Goal: Task Accomplishment & Management: Complete application form

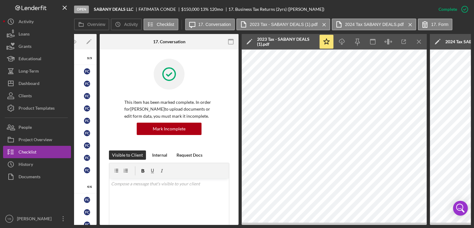
scroll to position [174, 0]
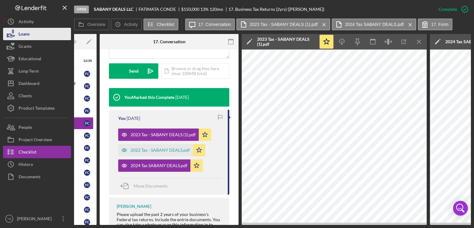
click at [23, 34] on div "Loans" at bounding box center [24, 35] width 11 height 14
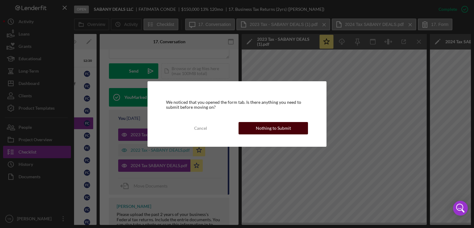
click at [269, 126] on div "Nothing to Submit" at bounding box center [273, 128] width 35 height 12
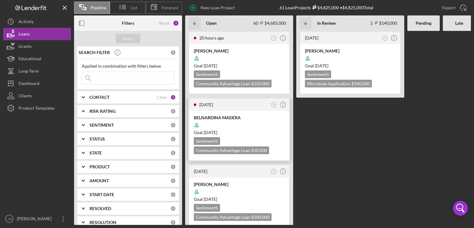
click at [246, 127] on div at bounding box center [239, 125] width 91 height 12
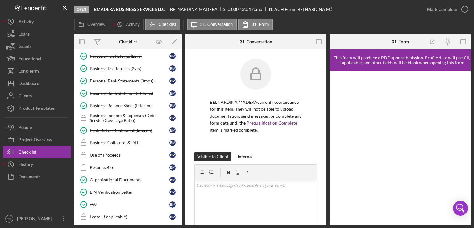
scroll to position [174, 0]
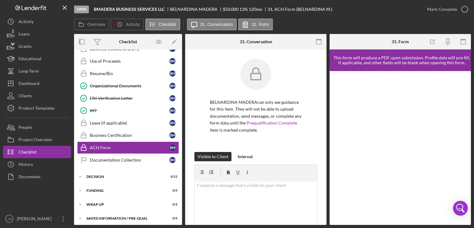
drag, startPoint x: 180, startPoint y: 145, endPoint x: 181, endPoint y: 140, distance: 5.3
click at [181, 140] on div "Icon/Expander Inquiry 2 / 9 Icon/Expander Application 1 / 6 Icon/Expander Docum…" at bounding box center [128, 136] width 108 height 175
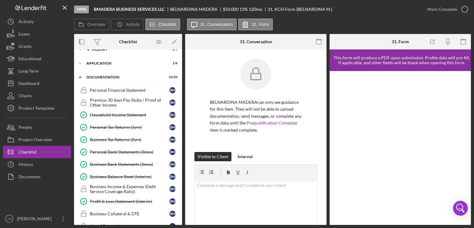
scroll to position [0, 0]
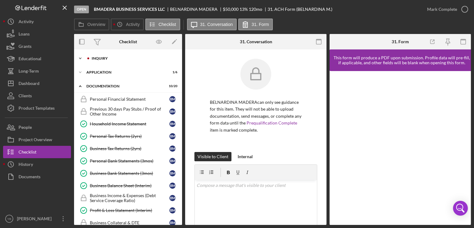
click at [116, 56] on div "Icon/Expander Inquiry 2 / 9" at bounding box center [128, 58] width 108 height 12
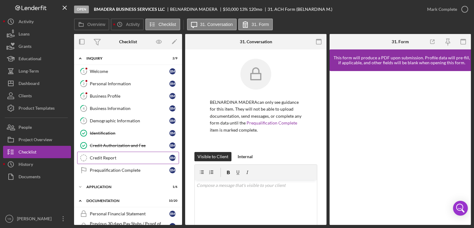
click at [110, 156] on div "Credit Report" at bounding box center [130, 157] width 80 height 5
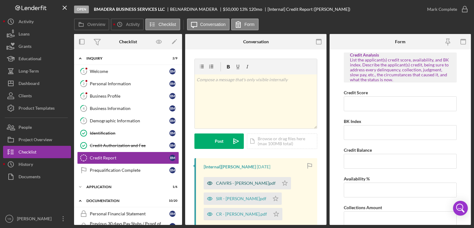
click at [232, 182] on div "CAIVRS - [PERSON_NAME]pdf" at bounding box center [246, 183] width 60 height 5
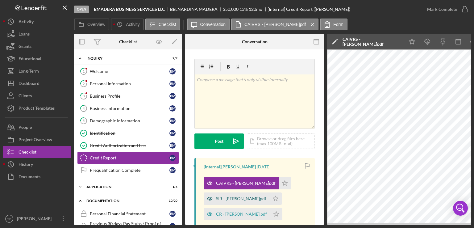
click at [227, 200] on div "SIR - [PERSON_NAME]pdf" at bounding box center [241, 198] width 50 height 5
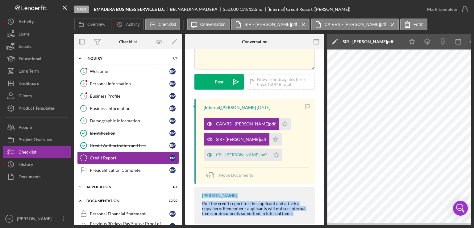
drag, startPoint x: 275, startPoint y: 224, endPoint x: 298, endPoint y: 218, distance: 24.0
click at [298, 218] on div "Overview Internal Workflow Stage Open Icon/Dropdown Arrow Archive (can unarchiv…" at bounding box center [272, 129] width 397 height 191
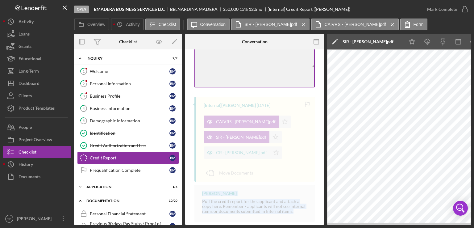
scroll to position [65, 0]
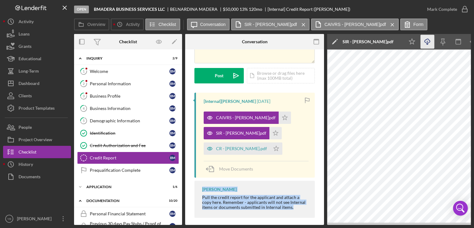
click at [429, 43] on icon "Icon/Download" at bounding box center [428, 42] width 14 height 14
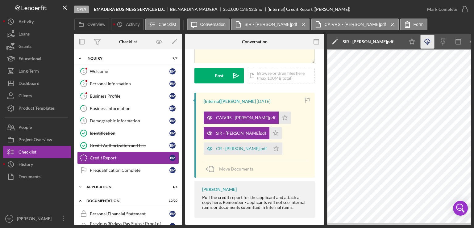
click at [295, 148] on div "CAIVRS - [PERSON_NAME]pdf Icon/Star SIR - [PERSON_NAME]pdf Icon/Star CR - [PERS…" at bounding box center [256, 131] width 105 height 46
click at [279, 117] on icon "Icon/Star" at bounding box center [285, 117] width 12 height 12
click at [269, 132] on icon "Icon/Star" at bounding box center [275, 133] width 12 height 12
click at [279, 148] on polygon "button" at bounding box center [276, 148] width 5 height 5
click at [272, 80] on div "Icon/Document Browse or drag files here (max 100MB total) Tap to choose files o…" at bounding box center [281, 75] width 68 height 15
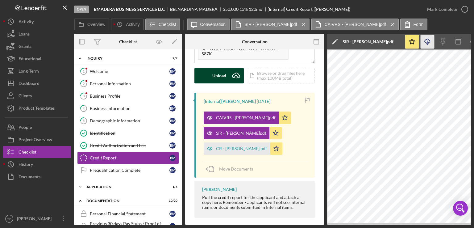
click at [218, 76] on div "Upload" at bounding box center [219, 75] width 14 height 15
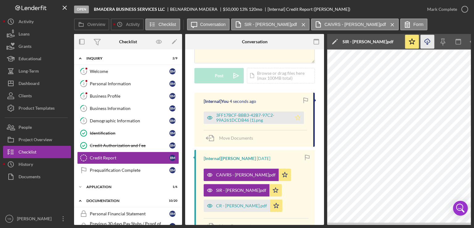
click at [299, 118] on icon "Icon/Star" at bounding box center [298, 117] width 12 height 12
click at [127, 169] on div "Prequalification Complete" at bounding box center [130, 170] width 80 height 5
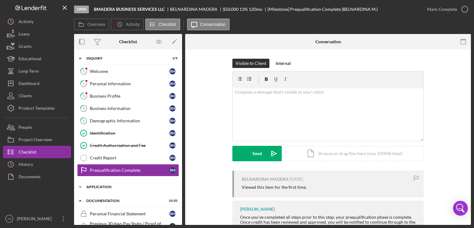
click at [107, 185] on div "Application" at bounding box center [130, 187] width 88 height 4
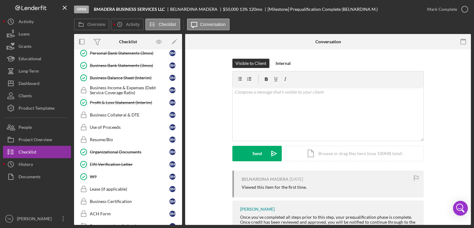
scroll to position [301, 0]
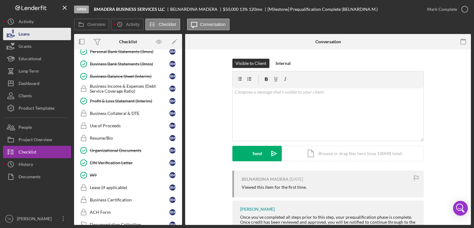
click at [37, 35] on button "Loans" at bounding box center [37, 34] width 68 height 12
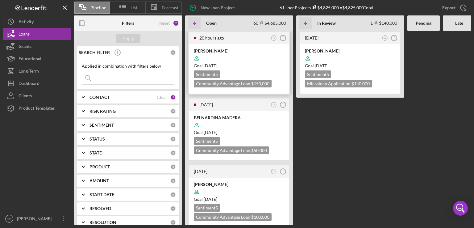
click at [256, 63] on div "Goal [DATE]" at bounding box center [239, 66] width 91 height 6
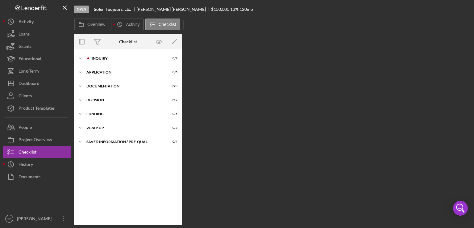
scroll to position [7, 0]
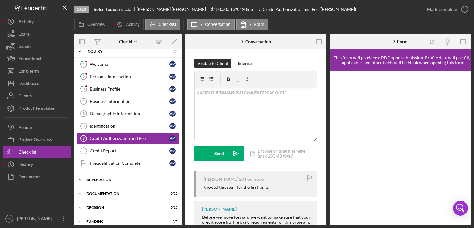
click at [101, 179] on div "Application" at bounding box center [130, 180] width 88 height 4
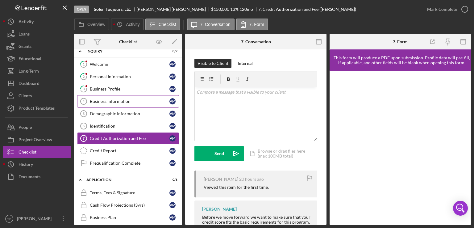
click at [126, 101] on div "Business Information" at bounding box center [130, 101] width 80 height 5
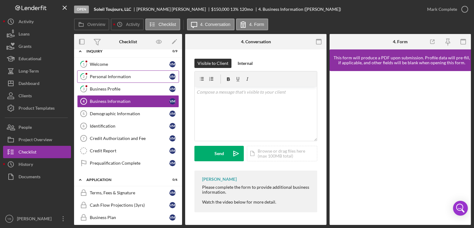
click at [117, 74] on div "Personal Information" at bounding box center [130, 76] width 80 height 5
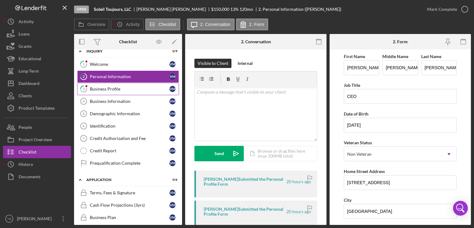
click at [102, 88] on div "Business Profile" at bounding box center [130, 88] width 80 height 5
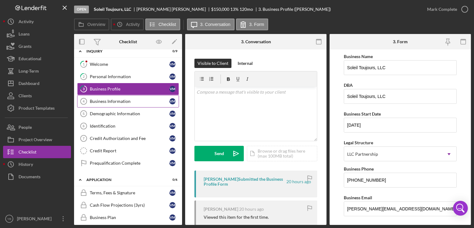
click at [112, 104] on link "Business Information 4 Business Information V M" at bounding box center [128, 101] width 102 height 12
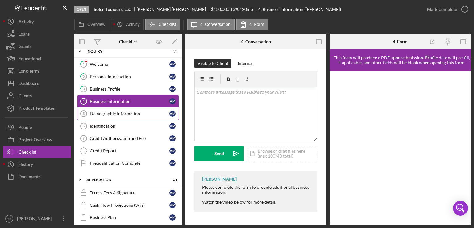
click at [121, 111] on div "Demographic Information" at bounding box center [130, 113] width 80 height 5
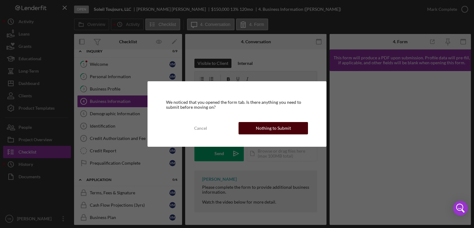
click at [260, 127] on div "Nothing to Submit" at bounding box center [273, 128] width 35 height 12
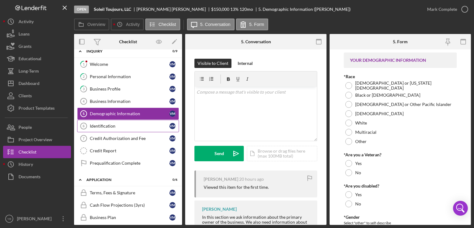
click at [100, 127] on div "Identification" at bounding box center [130, 125] width 80 height 5
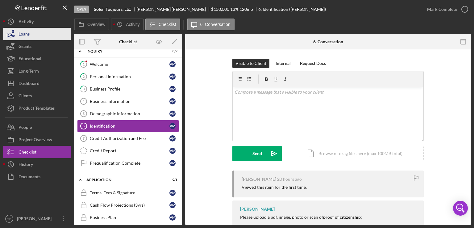
click at [29, 35] on div "Loans" at bounding box center [24, 35] width 11 height 14
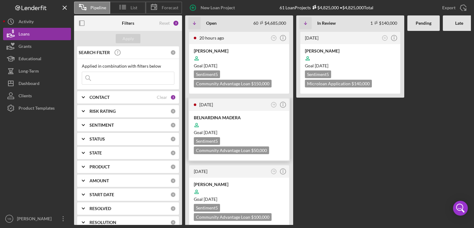
click at [254, 129] on div "Goal [DATE]" at bounding box center [239, 132] width 91 height 6
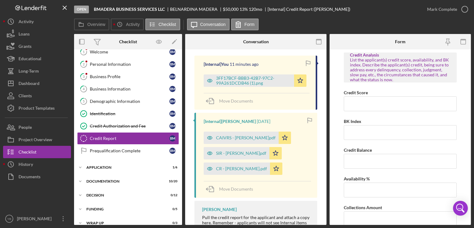
scroll to position [112, 0]
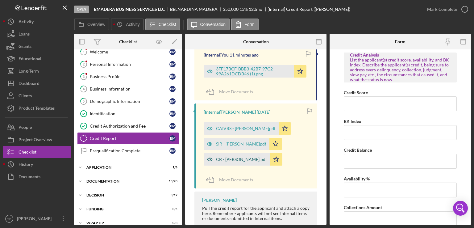
click at [225, 158] on div "CR - [PERSON_NAME].pdf" at bounding box center [241, 159] width 51 height 5
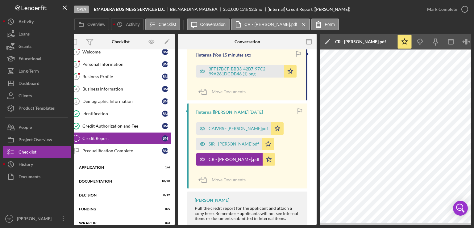
scroll to position [0, 0]
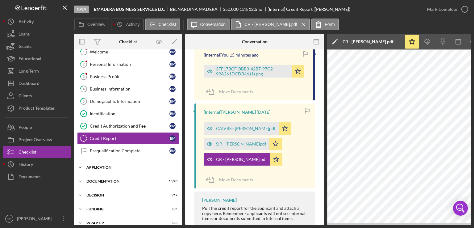
click at [104, 166] on div "Application" at bounding box center [130, 167] width 88 height 4
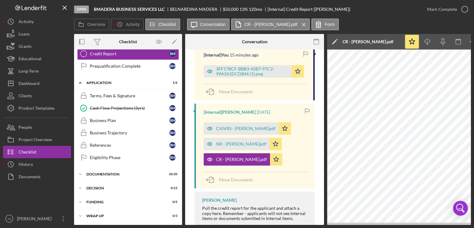
scroll to position [106, 0]
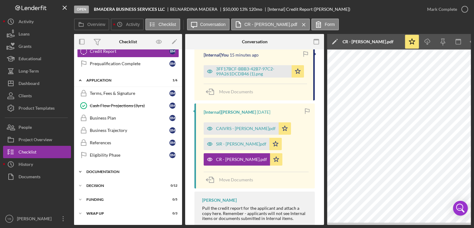
click at [103, 170] on div "Documentation" at bounding box center [130, 172] width 88 height 4
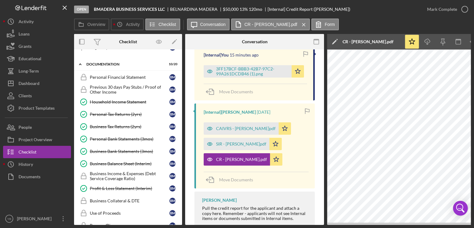
scroll to position [211, 0]
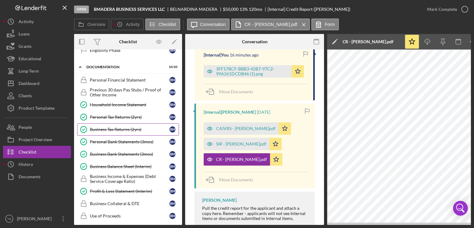
click at [109, 127] on div "Business Tax Returns (2yrs)" at bounding box center [130, 129] width 80 height 5
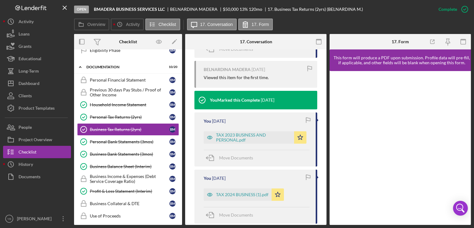
scroll to position [267, 0]
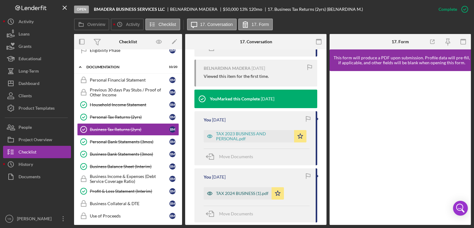
click at [247, 192] on div "TAX 2024 BUSINESS (1).pdf" at bounding box center [242, 193] width 52 height 5
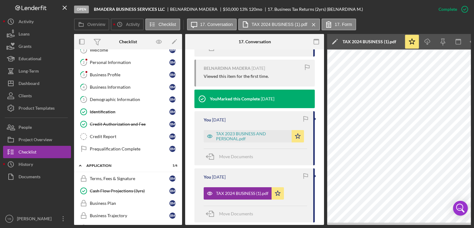
scroll to position [0, 0]
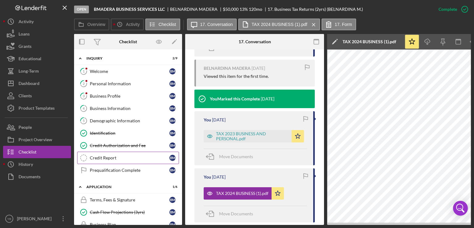
click at [113, 156] on div "Credit Report" at bounding box center [130, 157] width 80 height 5
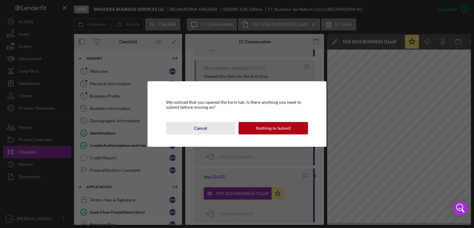
click at [200, 124] on div "Cancel" at bounding box center [200, 128] width 13 height 12
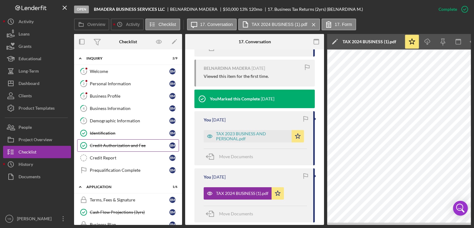
click at [113, 144] on div "Credit Authorization and Fee" at bounding box center [130, 145] width 80 height 5
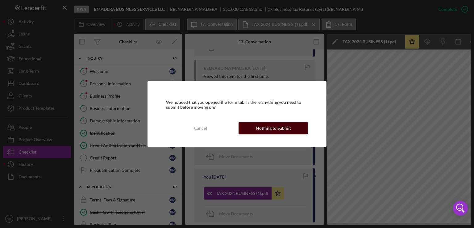
click at [259, 127] on div "Nothing to Submit" at bounding box center [273, 128] width 35 height 12
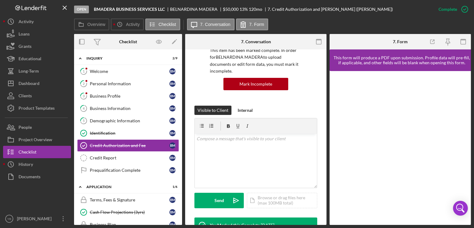
scroll to position [53, 0]
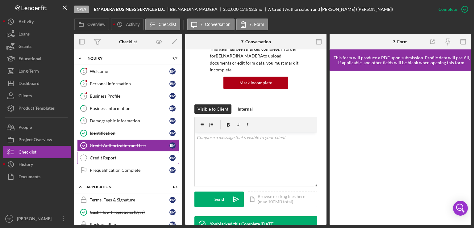
click at [114, 157] on div "Credit Report" at bounding box center [130, 157] width 80 height 5
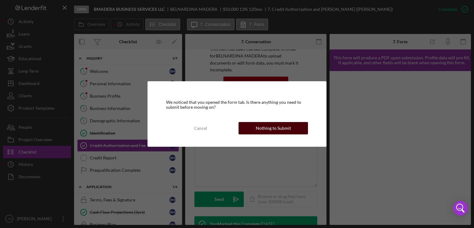
click at [264, 128] on div "Nothing to Submit" at bounding box center [273, 128] width 35 height 12
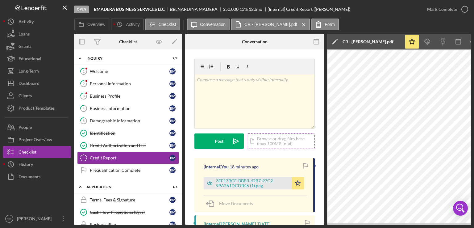
click at [273, 137] on div "Icon/Document Browse or drag files here (max 100MB total) Tap to choose files o…" at bounding box center [281, 140] width 68 height 15
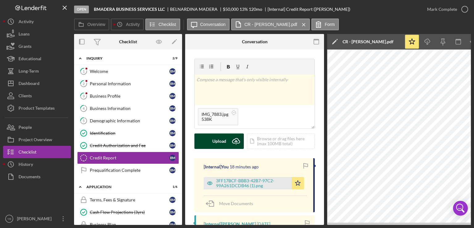
click at [211, 144] on button "Upload Icon/Upload" at bounding box center [218, 140] width 49 height 15
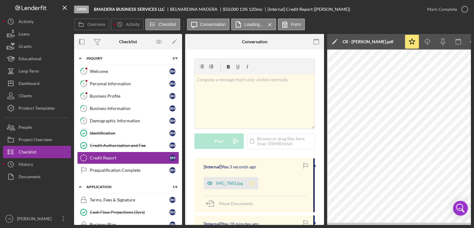
click at [252, 184] on polygon "button" at bounding box center [252, 182] width 5 height 5
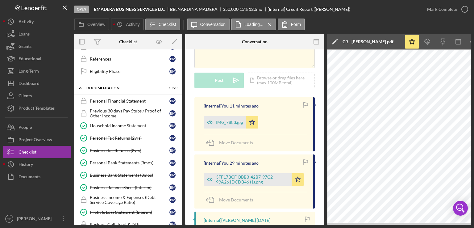
scroll to position [192, 0]
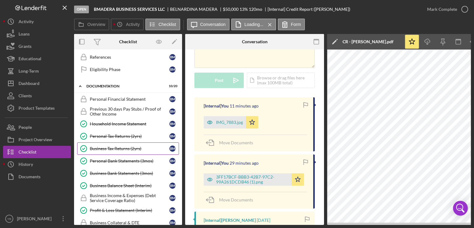
click at [127, 146] on div "Business Tax Returns (2yrs)" at bounding box center [130, 148] width 80 height 5
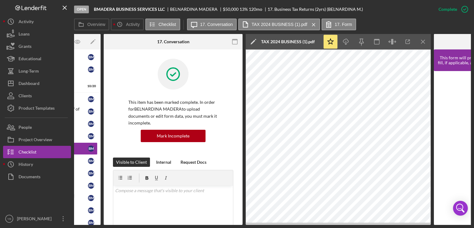
scroll to position [0, 82]
click at [423, 44] on icon "Icon/Menu Close" at bounding box center [423, 42] width 14 height 14
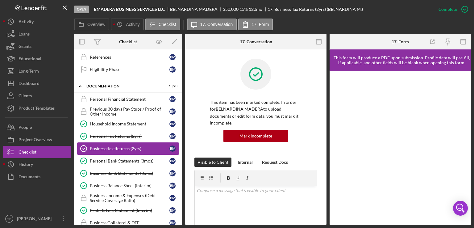
click at [121, 146] on div "Business Tax Returns (2yrs)" at bounding box center [130, 148] width 80 height 5
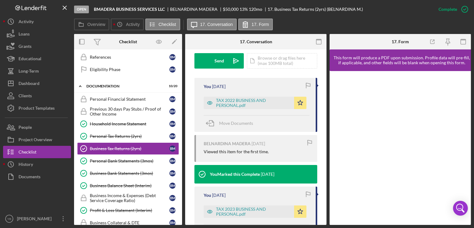
scroll to position [192, 0]
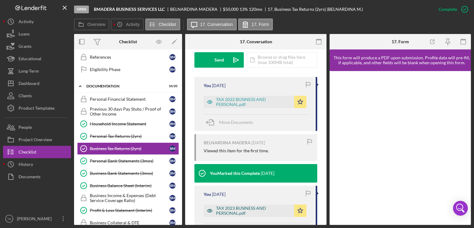
click at [233, 209] on div "TAX 2023 BUSINESS AND PERSONAL.pdf" at bounding box center [253, 211] width 75 height 10
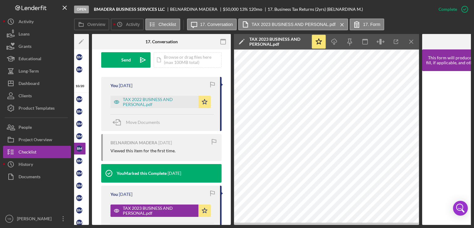
scroll to position [0, 95]
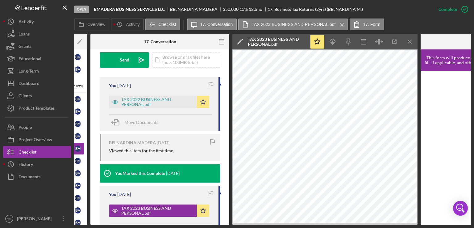
drag, startPoint x: 226, startPoint y: 131, endPoint x: 228, endPoint y: 169, distance: 38.6
click at [228, 169] on div "Business Tax Returns (2yrs) Business Tax Returns (2yrs) This item has been mark…" at bounding box center [159, 136] width 139 height 175
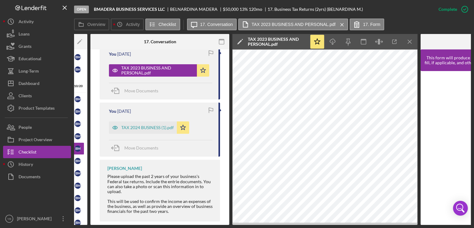
scroll to position [330, 0]
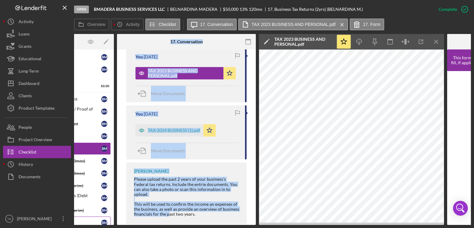
drag, startPoint x: 141, startPoint y: 224, endPoint x: 80, endPoint y: 214, distance: 62.0
click at [80, 214] on div "Overview Internal Workflow Stage Open Icon/Dropdown Arrow Archive (can unarchiv…" at bounding box center [272, 129] width 397 height 191
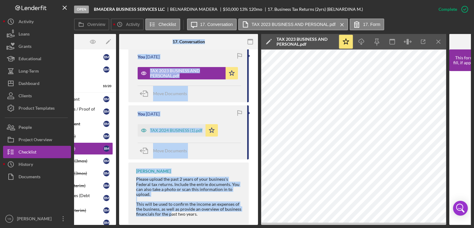
scroll to position [0, 0]
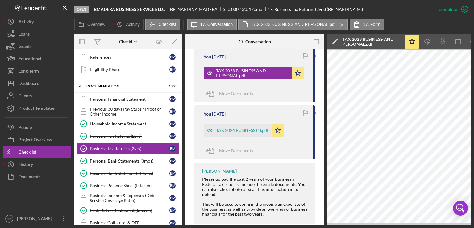
drag, startPoint x: 183, startPoint y: 118, endPoint x: 180, endPoint y: 112, distance: 6.1
click at [180, 112] on div "Overview Internal Workflow Stage Open Icon/Dropdown Arrow Archive (can unarchiv…" at bounding box center [272, 129] width 397 height 191
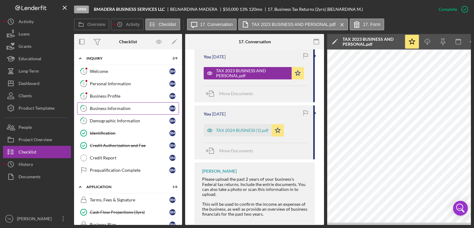
click at [110, 110] on div "Business Information" at bounding box center [130, 108] width 80 height 5
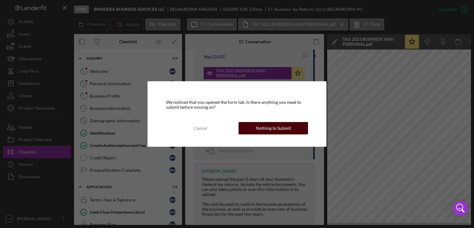
click at [296, 129] on button "Nothing to Submit" at bounding box center [273, 128] width 69 height 12
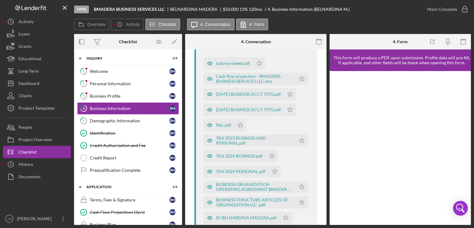
scroll to position [263, 0]
click at [251, 171] on div "TAX 2024 PERSONAL.pdf" at bounding box center [240, 170] width 49 height 5
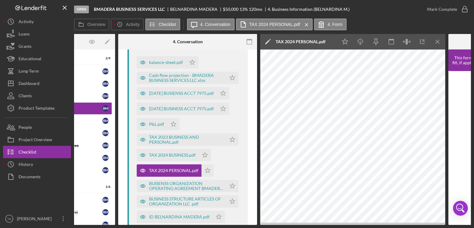
scroll to position [0, 68]
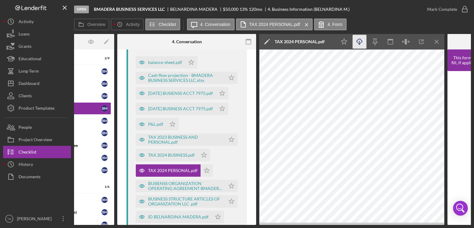
click at [360, 44] on line "button" at bounding box center [360, 42] width 0 height 3
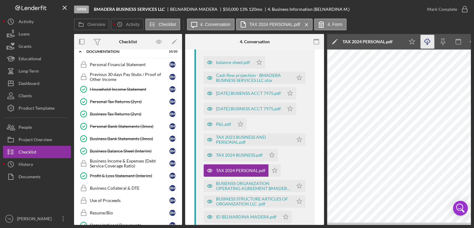
scroll to position [219, 0]
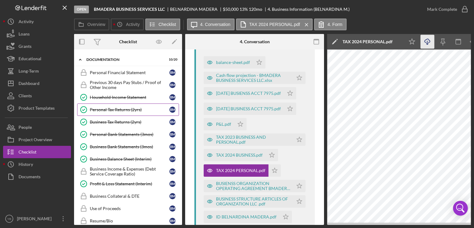
click at [130, 108] on div "Personal Tax Returns (2yrs)" at bounding box center [130, 109] width 80 height 5
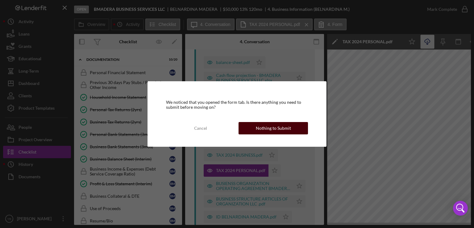
click at [263, 129] on div "Nothing to Submit" at bounding box center [273, 128] width 35 height 12
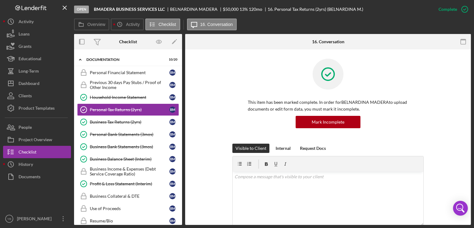
click at [474, 115] on div "Open BMADERA BUSINESS SERVICES LLC [GEOGRAPHIC_DATA] MADERA $50,000 $50,000 13 …" at bounding box center [237, 114] width 474 height 228
click at [451, 101] on div "This item has been marked complete. In order for BELNARDINA MADERA to upload do…" at bounding box center [327, 101] width 267 height 85
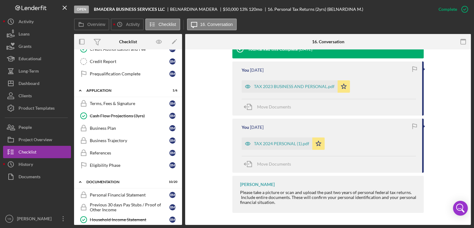
scroll to position [86, 0]
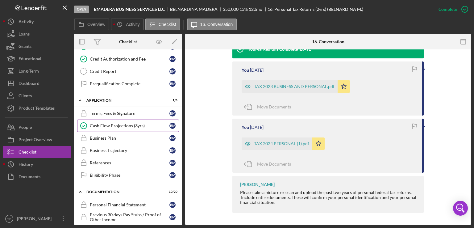
click at [127, 123] on div "Cash Flow Projections (3yrs)" at bounding box center [130, 125] width 80 height 5
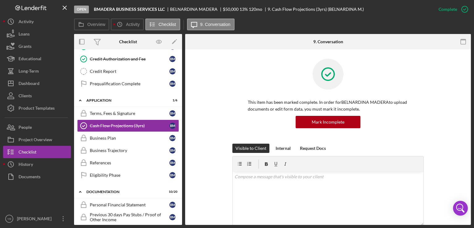
click at [469, 117] on div "Open BMADERA BUSINESS SERVICES LLC [GEOGRAPHIC_DATA] MADERA $50,000 $50,000 13 …" at bounding box center [237, 114] width 474 height 228
drag, startPoint x: 469, startPoint y: 117, endPoint x: 467, endPoint y: 166, distance: 49.4
click at [450, 145] on div "Visible to Client Internal Request Docs v Color teal Color pink Remove color Ad…" at bounding box center [327, 200] width 267 height 112
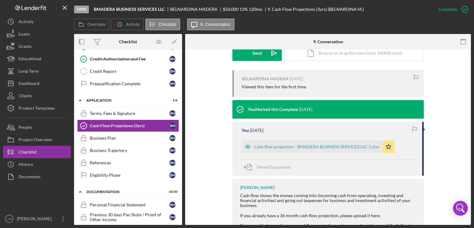
scroll to position [198, 0]
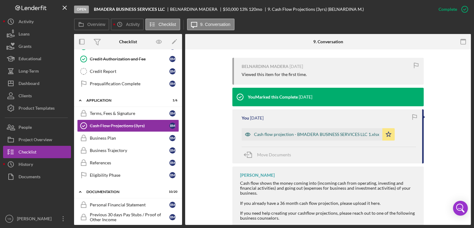
click at [325, 135] on div "Cash flow projection - BMADERA BUSINESS SERVICES LLC 1.xlsx" at bounding box center [316, 134] width 125 height 5
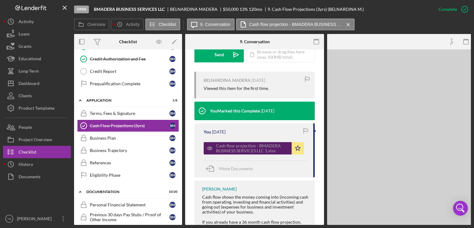
scroll to position [211, 0]
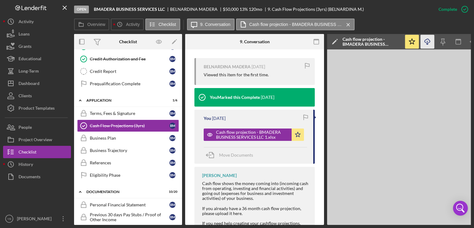
click at [427, 44] on line "button" at bounding box center [427, 42] width 0 height 3
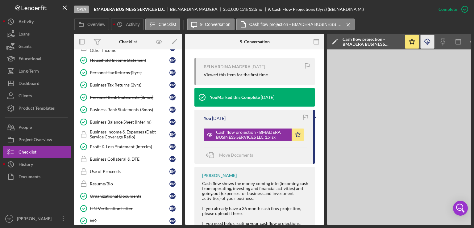
scroll to position [257, 0]
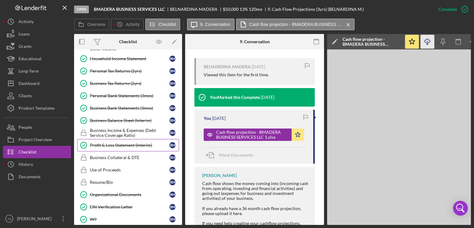
click at [106, 144] on div "Profit & Loss Statement (Interim)" at bounding box center [130, 145] width 80 height 5
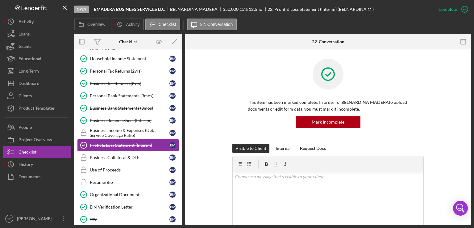
click at [446, 118] on div "This item has been marked complete. In order for BELNARDINA MADERA to upload do…" at bounding box center [327, 101] width 267 height 85
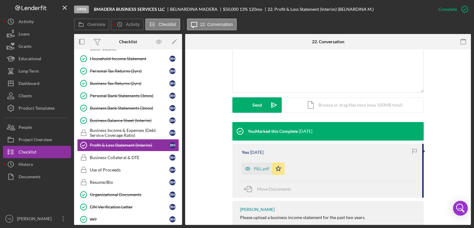
scroll to position [134, 0]
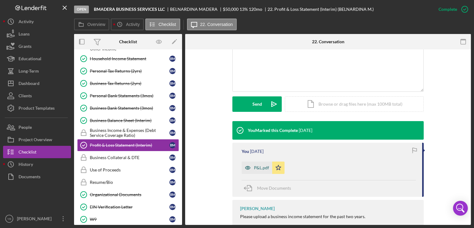
click at [259, 167] on div "P&L.pdf" at bounding box center [261, 167] width 15 height 5
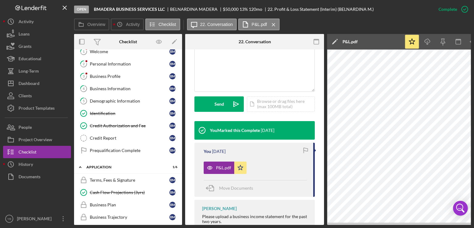
scroll to position [18, 0]
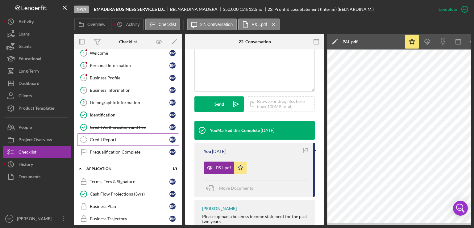
click at [99, 140] on div "Credit Report" at bounding box center [130, 139] width 80 height 5
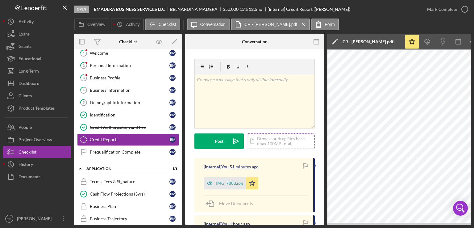
click at [277, 139] on div "Icon/Document Browse or drag files here (max 100MB total) Tap to choose files o…" at bounding box center [281, 140] width 68 height 15
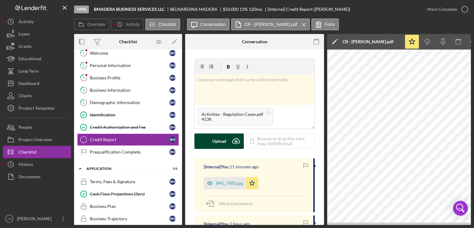
click at [222, 141] on div "Upload" at bounding box center [219, 140] width 14 height 15
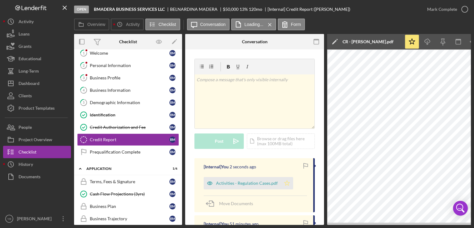
click at [286, 184] on icon "Icon/Star" at bounding box center [287, 183] width 12 height 12
click at [442, 8] on div "Mark Complete" at bounding box center [442, 9] width 30 height 12
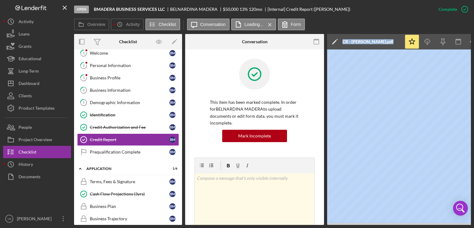
drag, startPoint x: 317, startPoint y: 223, endPoint x: 343, endPoint y: 224, distance: 26.3
click at [343, 224] on div "Overview Internal Workflow Stage Open Icon/Dropdown Arrow Archive (can unarchiv…" at bounding box center [272, 129] width 397 height 191
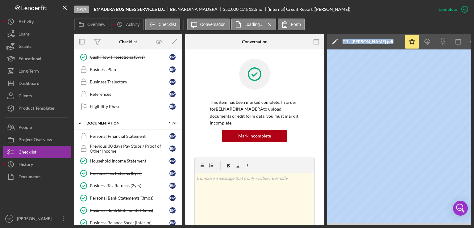
scroll to position [156, 0]
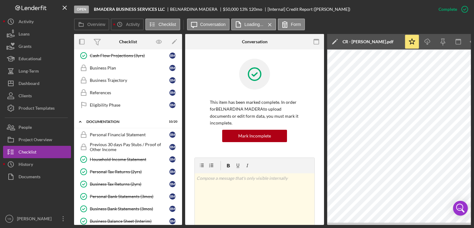
drag, startPoint x: 183, startPoint y: 113, endPoint x: 181, endPoint y: 103, distance: 10.1
click at [181, 103] on div "Overview Internal Workflow Stage Open Icon/Dropdown Arrow Archive (can unarchiv…" at bounding box center [272, 129] width 397 height 191
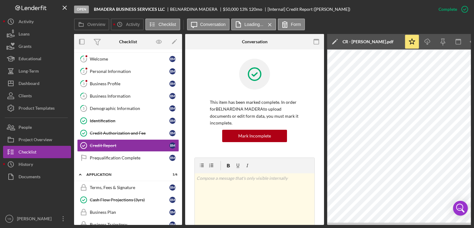
scroll to position [0, 0]
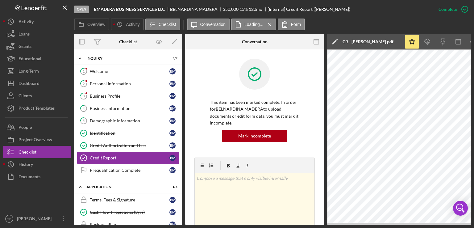
click at [101, 157] on div "Credit Report" at bounding box center [130, 157] width 80 height 5
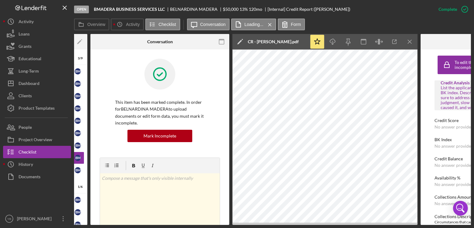
scroll to position [0, 101]
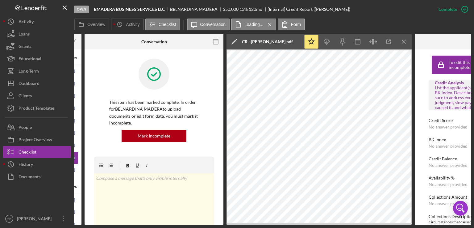
click at [412, 221] on div "Overview Internal Workflow Stage Open Icon/Dropdown Arrow Archive (can unarchiv…" at bounding box center [272, 129] width 397 height 191
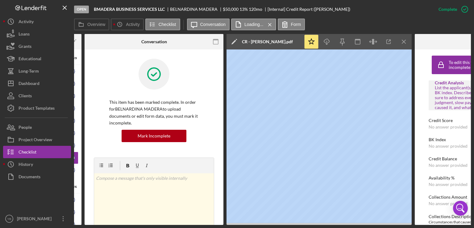
click at [412, 221] on div "Overview Internal Workflow Stage Open Icon/Dropdown Arrow Archive (can unarchiv…" at bounding box center [272, 129] width 397 height 191
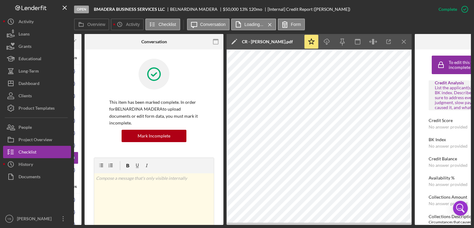
drag, startPoint x: 147, startPoint y: 224, endPoint x: 142, endPoint y: 224, distance: 5.2
click at [142, 224] on div "Overview Internal Workflow Stage Open Icon/Dropdown Arrow Archive (can unarchiv…" at bounding box center [272, 129] width 397 height 191
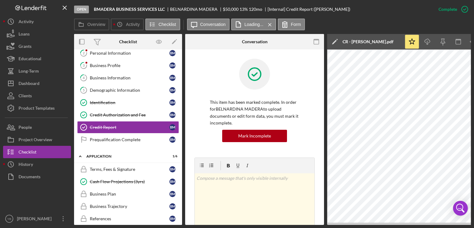
scroll to position [0, 0]
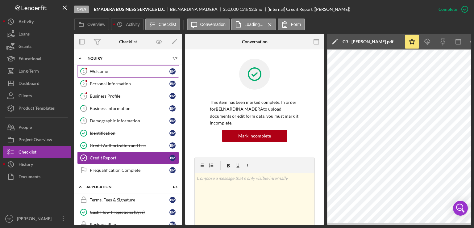
click at [100, 73] on div "Welcome" at bounding box center [130, 71] width 80 height 5
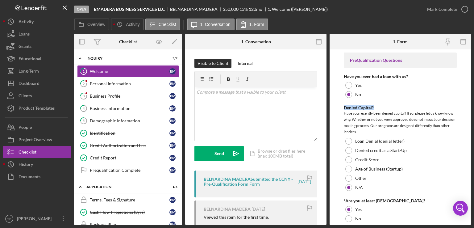
drag, startPoint x: 471, startPoint y: 100, endPoint x: 463, endPoint y: 91, distance: 12.2
click at [463, 91] on div "Open BMADERA BUSINESS SERVICES LLC BELNARDINA MADERA $50,000 $50,000 13 % 120 m…" at bounding box center [237, 114] width 474 height 228
click at [463, 91] on form "PreQualification Questions Have you ever had a loan with us? Yes No Denied Capi…" at bounding box center [400, 136] width 141 height 175
click at [116, 81] on div "Personal Information" at bounding box center [130, 83] width 80 height 5
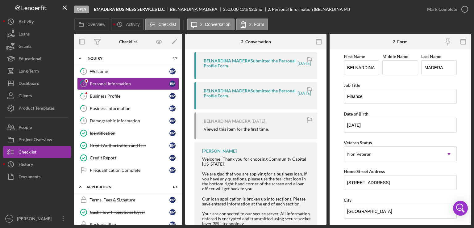
scroll to position [160, 0]
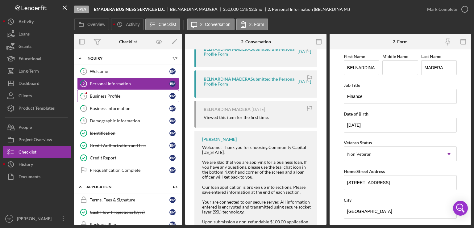
click at [100, 98] on div "Business Profile" at bounding box center [130, 96] width 80 height 5
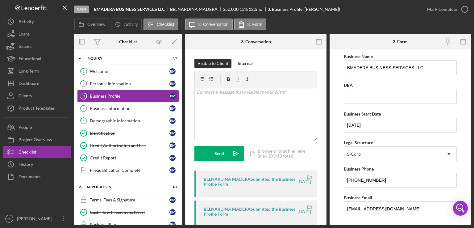
scroll to position [13, 0]
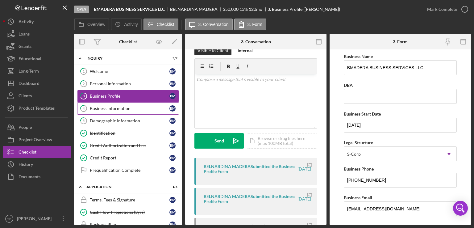
click at [125, 108] on div "Business Information" at bounding box center [130, 108] width 80 height 5
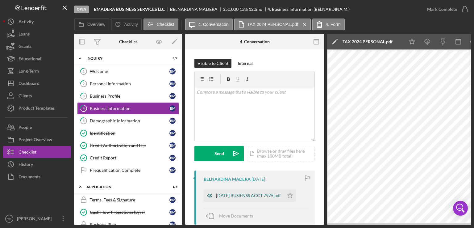
click at [239, 195] on div "[DATE] BUSIENSS ACCT 7975.pdf" at bounding box center [248, 195] width 65 height 5
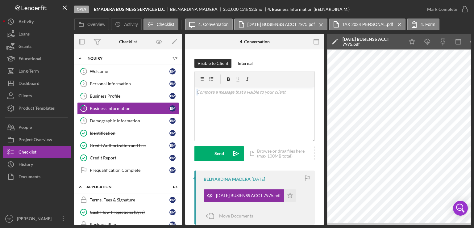
drag, startPoint x: 324, startPoint y: 82, endPoint x: 325, endPoint y: 92, distance: 10.0
click at [325, 92] on div "Overview Internal Workflow Stage Open Icon/Dropdown Arrow Archive (can unarchiv…" at bounding box center [272, 129] width 397 height 191
drag, startPoint x: 182, startPoint y: 96, endPoint x: 182, endPoint y: 103, distance: 6.8
click at [182, 103] on div "Overview Internal Workflow Stage Open Icon/Dropdown Arrow Archive (can unarchiv…" at bounding box center [272, 129] width 397 height 191
click at [105, 185] on div "Application" at bounding box center [130, 187] width 88 height 4
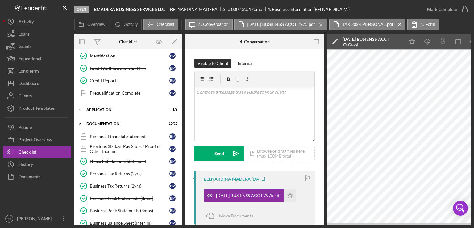
scroll to position [80, 0]
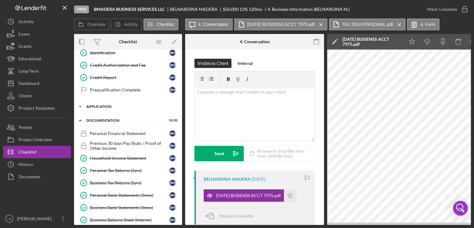
click at [110, 105] on div "Application" at bounding box center [130, 107] width 88 height 4
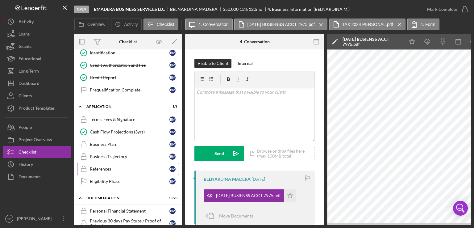
click at [107, 167] on div "References" at bounding box center [130, 168] width 80 height 5
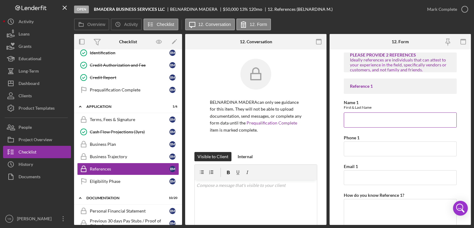
click at [354, 119] on input "Name 1" at bounding box center [400, 119] width 113 height 15
paste input "[PERSON_NAME]"
type input "[PERSON_NAME]"
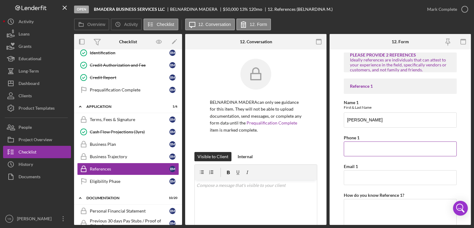
click at [363, 148] on input "Phone 1" at bounding box center [400, 148] width 113 height 15
click at [353, 146] on input "Phone 1" at bounding box center [400, 148] width 113 height 15
paste input "[PHONE_NUMBER]"
type input "[PHONE_NUMBER]"
click at [354, 176] on input "Email 1" at bounding box center [400, 177] width 113 height 15
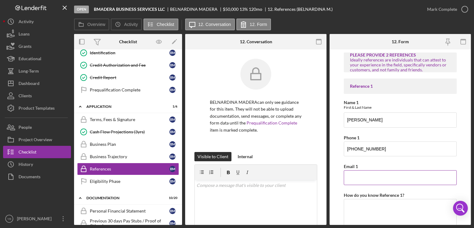
paste input "[EMAIL_ADDRESS][DOMAIN_NAME]"
type input "[EMAIL_ADDRESS][DOMAIN_NAME]"
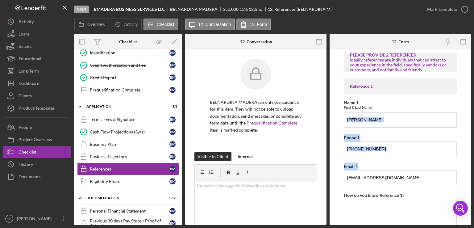
drag, startPoint x: 471, startPoint y: 121, endPoint x: 466, endPoint y: 158, distance: 36.8
click at [466, 158] on div "Open BMADERA BUSINESS SERVICES LLC [GEOGRAPHIC_DATA] MADERA $50,000 $50,000 13 …" at bounding box center [237, 114] width 474 height 228
click at [466, 158] on form "PLEASE PROVIDE 2 REFERENCES Ideally references are individuals that can attest …" at bounding box center [400, 136] width 141 height 175
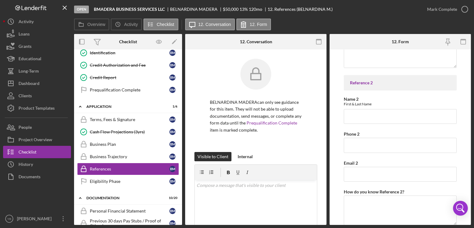
scroll to position [173, 0]
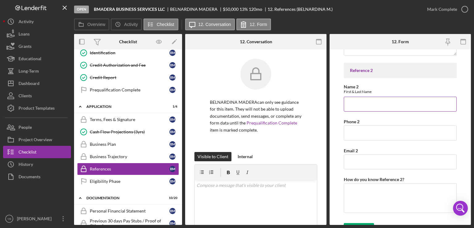
click at [353, 106] on input "Name 2" at bounding box center [400, 104] width 113 height 15
paste input "[PERSON_NAME]"
type input "[PERSON_NAME]"
click at [354, 162] on input "Email 2" at bounding box center [400, 161] width 113 height 15
paste input "[EMAIL_ADDRESS][DOMAIN_NAME]"
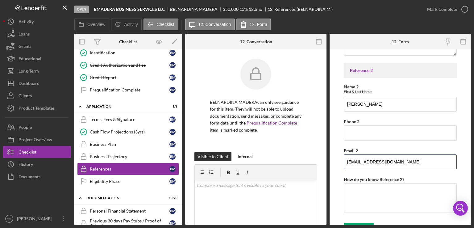
type input "[EMAIL_ADDRESS][DOMAIN_NAME]"
click at [356, 130] on input "Phone 2" at bounding box center [400, 132] width 113 height 15
paste input "[PHONE_NUMBER]"
type input "[PHONE_NUMBER]"
click at [468, 131] on form "PLEASE PROVIDE 2 REFERENCES Ideally references are individuals that can attest …" at bounding box center [400, 136] width 141 height 175
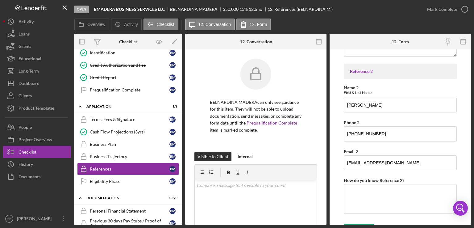
scroll to position [183, 0]
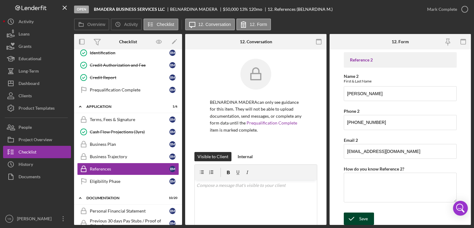
click at [356, 219] on icon "submit" at bounding box center [351, 218] width 15 height 15
drag, startPoint x: 473, startPoint y: 145, endPoint x: 469, endPoint y: 101, distance: 44.3
click at [469, 101] on div "Open BMADERA BUSINESS SERVICES LLC [GEOGRAPHIC_DATA] MADERA $50,000 $50,000 13 …" at bounding box center [237, 114] width 474 height 228
click at [469, 101] on form "PLEASE PROVIDE 2 REFERENCES Ideally references are individuals that can attest …" at bounding box center [400, 136] width 141 height 175
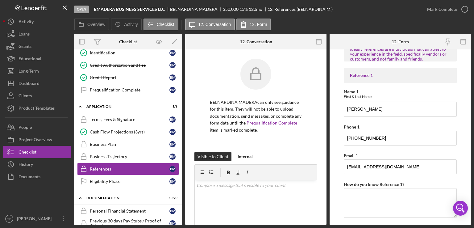
scroll to position [0, 0]
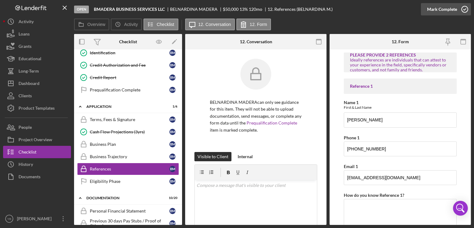
click at [449, 11] on div "Mark Complete" at bounding box center [442, 9] width 30 height 12
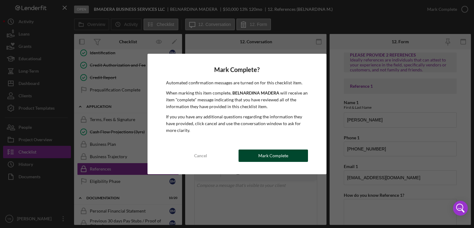
click at [281, 156] on div "Mark Complete" at bounding box center [273, 155] width 30 height 12
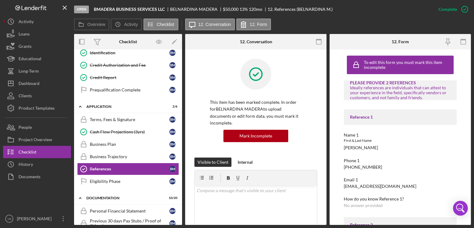
click at [182, 129] on div "Overview Internal Workflow Stage Open Icon/Dropdown Arrow Archive (can unarchiv…" at bounding box center [272, 129] width 397 height 191
click at [181, 131] on div "Overview Internal Workflow Stage Open Icon/Dropdown Arrow Archive (can unarchiv…" at bounding box center [272, 129] width 397 height 191
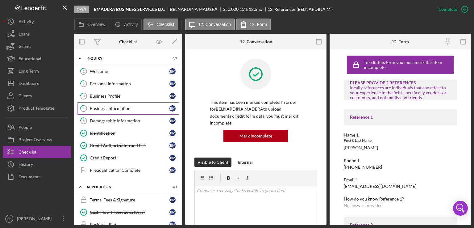
click at [105, 111] on link "4 Business Information B M" at bounding box center [128, 108] width 102 height 12
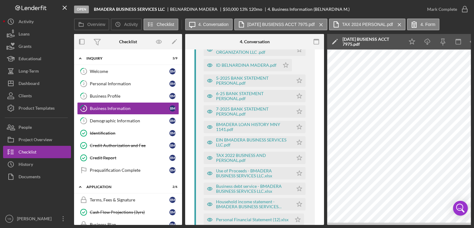
scroll to position [416, 0]
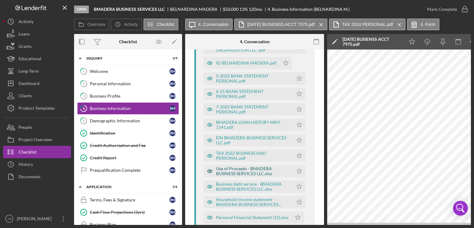
click at [263, 174] on div "Use of Proceeds - BMADERA BUSINESS SERVICES LLC.xlsx" at bounding box center [253, 171] width 74 height 10
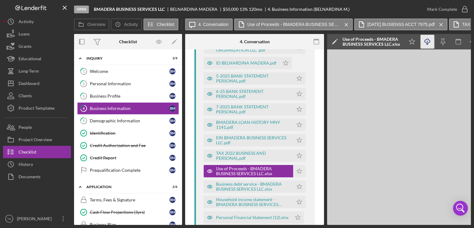
click at [427, 44] on g "button" at bounding box center [427, 42] width 5 height 6
drag, startPoint x: 137, startPoint y: 224, endPoint x: 109, endPoint y: 224, distance: 27.8
click at [109, 224] on div "Overview Internal Workflow Stage Open Icon/Dropdown Arrow Archive (can unarchiv…" at bounding box center [272, 129] width 397 height 191
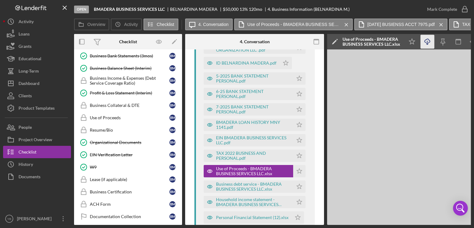
scroll to position [311, 0]
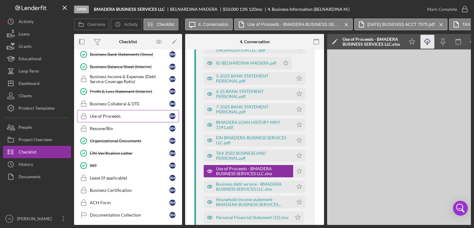
click at [102, 114] on div "Use of Proceeds" at bounding box center [130, 116] width 80 height 5
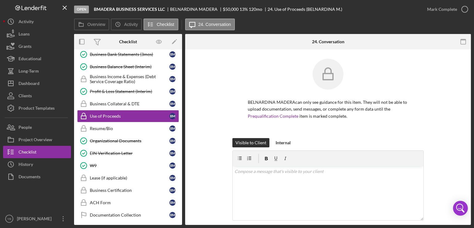
click at [439, 104] on div "BELNARDINA MADERA can only see guidance for this item. They will not be able to…" at bounding box center [327, 98] width 267 height 79
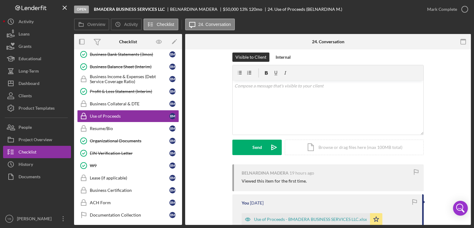
scroll to position [136, 0]
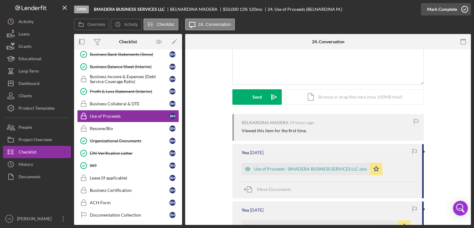
click at [453, 11] on div "Mark Complete" at bounding box center [442, 9] width 30 height 12
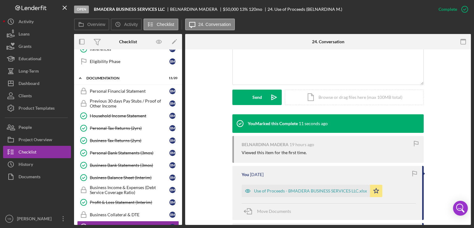
scroll to position [198, 0]
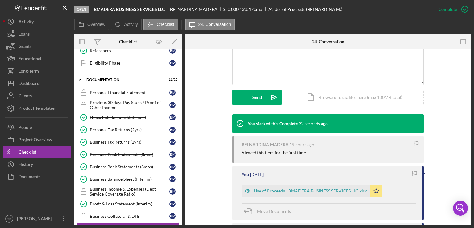
click at [464, 137] on div "This item has been marked complete. In order for BELNARDINA MADERA to upload do…" at bounding box center [328, 143] width 286 height 470
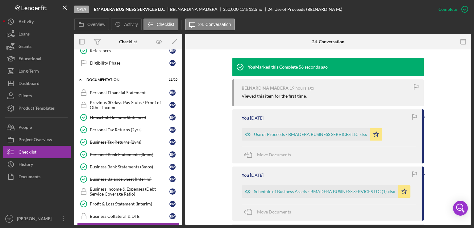
scroll to position [210, 0]
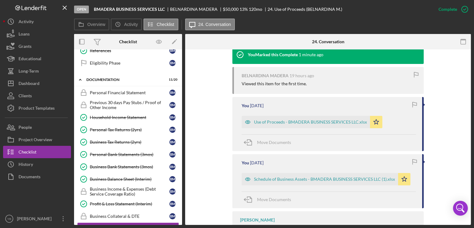
click at [457, 131] on div "You Marked this Complete 1 minute ago BELNARDINA MADERA 19 hours ago Viewed thi…" at bounding box center [327, 172] width 267 height 255
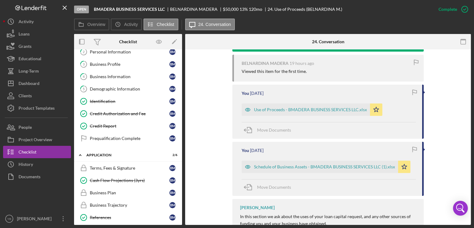
scroll to position [0, 0]
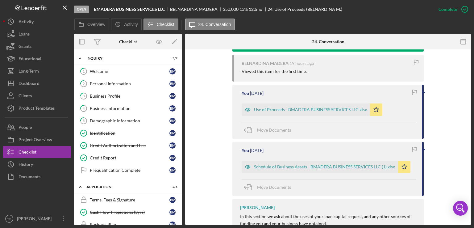
click at [181, 103] on div "Icon/Expander Inquiry 3 / 9 1 Welcome B M 2 Personal Information B M 3 Business…" at bounding box center [128, 136] width 108 height 175
click at [120, 111] on link "4 Business Information B M" at bounding box center [128, 108] width 102 height 12
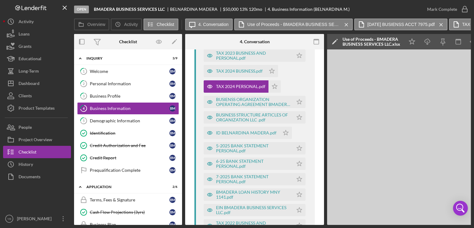
scroll to position [348, 0]
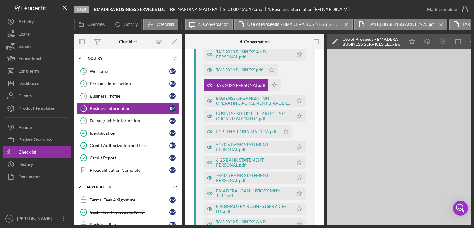
drag, startPoint x: 324, startPoint y: 160, endPoint x: 323, endPoint y: 155, distance: 5.6
click at [323, 155] on div "Overview Internal Workflow Stage Open Icon/Dropdown Arrow Archive (can unarchiv…" at bounding box center [272, 129] width 397 height 191
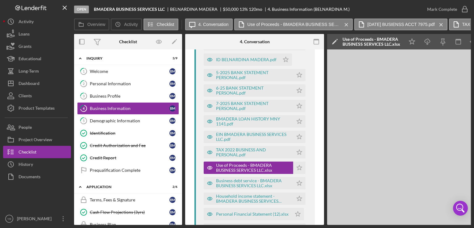
scroll to position [418, 0]
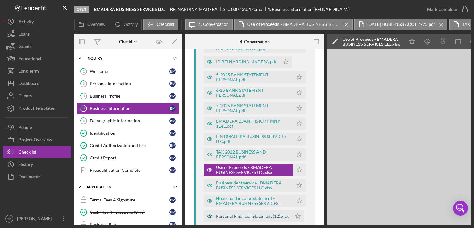
click at [259, 216] on div "Personal Financial Statement (12).xlsx" at bounding box center [252, 216] width 73 height 5
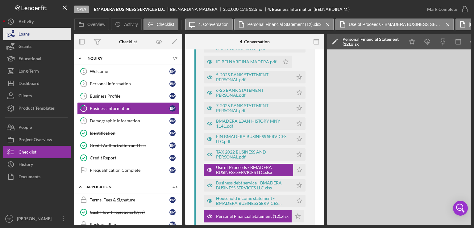
click at [30, 31] on button "Loans" at bounding box center [37, 34] width 68 height 12
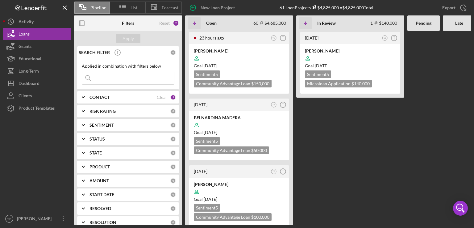
click at [308, 139] on Review "[DATE] SJ Icon/Info [PERSON_NAME] Goal [DATE] Sentiment 5 Microloan Application…" at bounding box center [350, 128] width 108 height 194
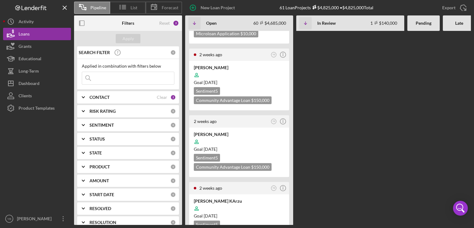
scroll to position [642, 0]
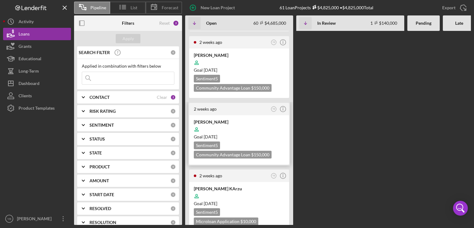
click at [259, 123] on div at bounding box center [239, 129] width 91 height 12
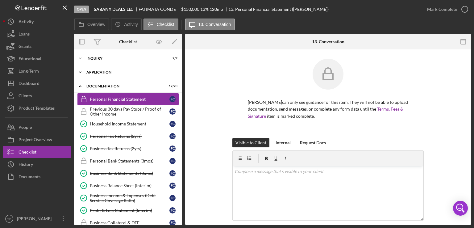
click at [102, 74] on div "Icon/Expander Application 4 / 6" at bounding box center [128, 72] width 108 height 12
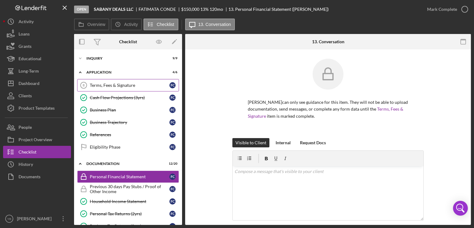
click at [114, 88] on link "Terms, Fees & Signature 8 Terms, Fees & Signature F C" at bounding box center [128, 85] width 102 height 12
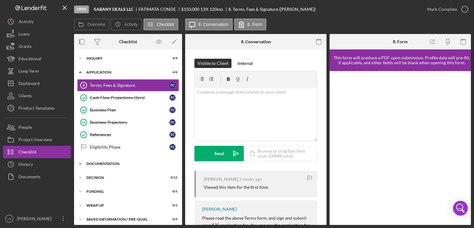
click at [109, 163] on div "Documentation" at bounding box center [130, 164] width 88 height 4
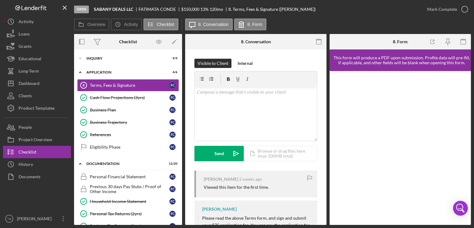
click at [181, 117] on div "Overview Internal Workflow Stage Open Icon/Dropdown Arrow Archive (can unarchiv…" at bounding box center [272, 129] width 397 height 191
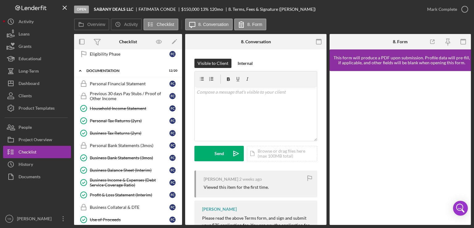
scroll to position [91, 0]
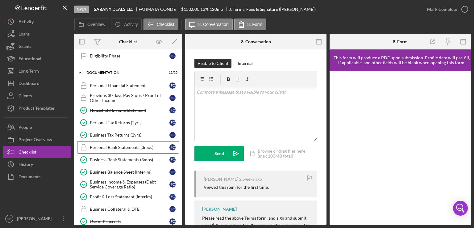
click at [129, 145] on div "Personal Bank Statements (3mos)" at bounding box center [130, 147] width 80 height 5
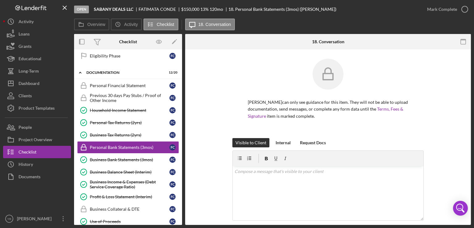
click at [454, 109] on div "FATIMATA CONDE can only see guidance for this item. They will not be able to up…" at bounding box center [327, 98] width 267 height 79
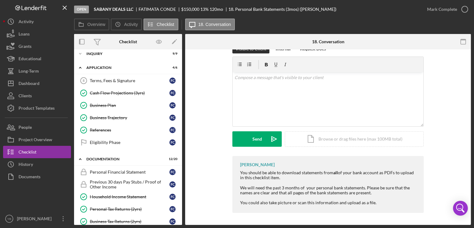
scroll to position [4, 0]
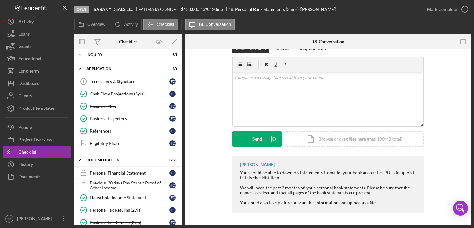
click at [107, 174] on div "Personal Financial Statement" at bounding box center [130, 172] width 80 height 5
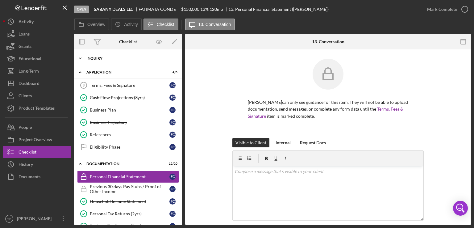
click at [99, 61] on div "Icon/Expander Inquiry 9 / 9" at bounding box center [128, 58] width 108 height 12
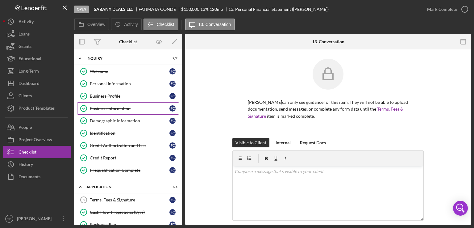
click at [113, 109] on div "Business Information" at bounding box center [130, 108] width 80 height 5
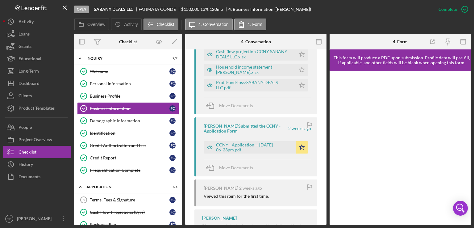
scroll to position [439, 0]
click at [325, 171] on div "Overview Internal Workflow Stage Open Icon/Dropdown Arrow Archive (can unarchiv…" at bounding box center [272, 129] width 397 height 191
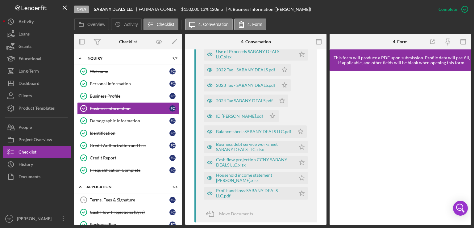
scroll to position [334, 0]
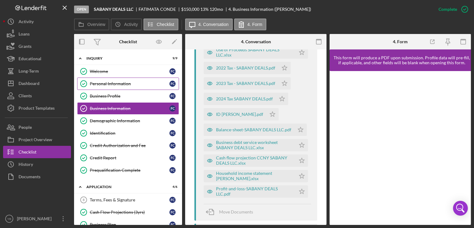
click at [107, 83] on div "Personal Information" at bounding box center [130, 83] width 80 height 5
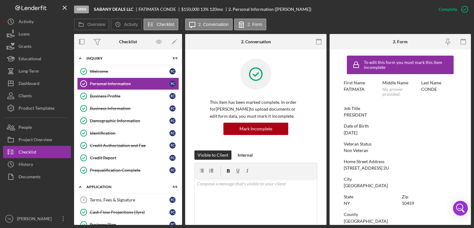
drag, startPoint x: 327, startPoint y: 90, endPoint x: 325, endPoint y: 97, distance: 7.3
click at [325, 97] on div "Overview Internal Workflow Stage Open Icon/Dropdown Arrow Archive (can unarchiv…" at bounding box center [272, 129] width 397 height 191
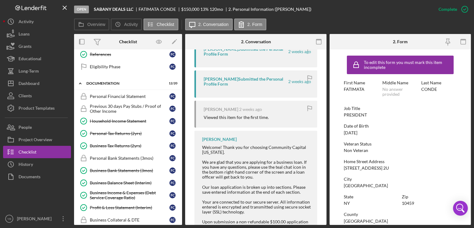
scroll to position [195, 0]
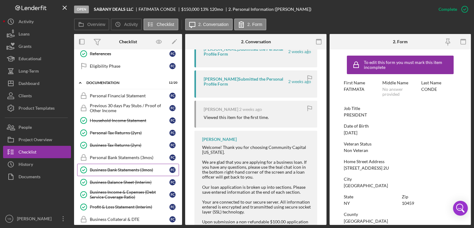
click at [124, 167] on div "Business Bank Statements (3mos)" at bounding box center [130, 169] width 80 height 5
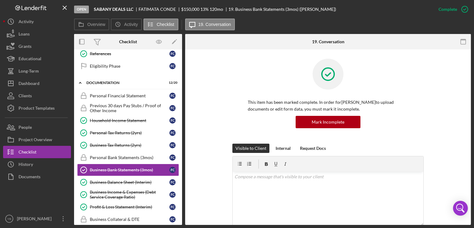
click at [446, 126] on div "This item has been marked complete. In order for FATIMATA CONDE to upload docum…" at bounding box center [327, 101] width 267 height 85
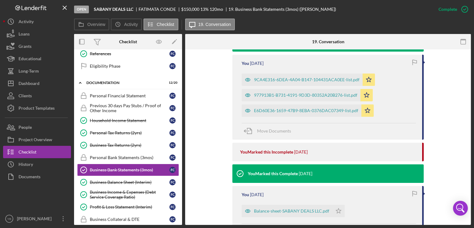
scroll to position [210, 0]
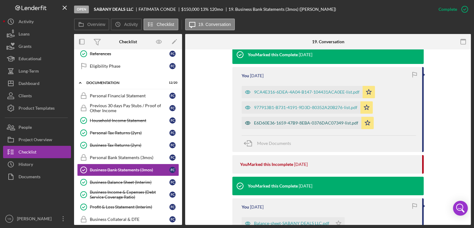
click at [330, 123] on div "E6D60E36-1659-47B9-8EBA-0376DAC07349-list.pdf" at bounding box center [306, 122] width 104 height 5
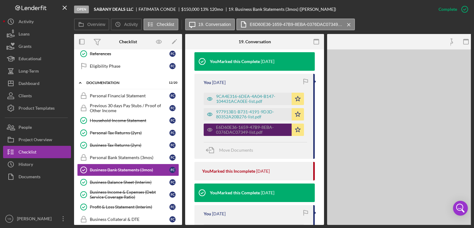
scroll to position [217, 0]
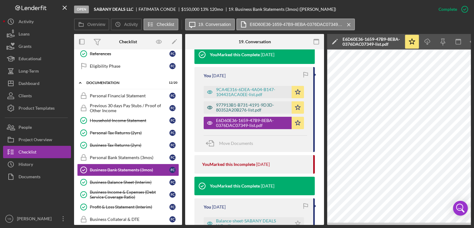
click at [244, 105] on div "977913B1-B731-4191-9D3D-80352A20B276-list.pdf" at bounding box center [252, 107] width 73 height 10
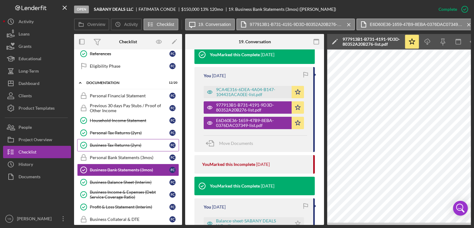
click at [118, 143] on div "Business Tax Returns (2yrs)" at bounding box center [130, 145] width 80 height 5
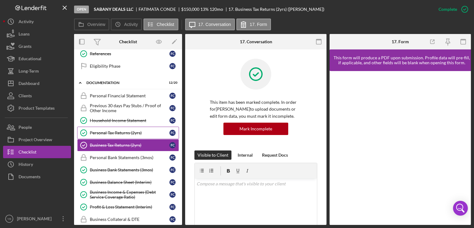
click at [137, 130] on div "Personal Tax Returns (2yrs)" at bounding box center [130, 132] width 80 height 5
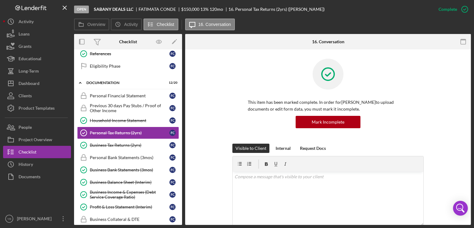
click at [454, 87] on div "This item has been marked complete. In order for FATIMATA CONDE to upload docum…" at bounding box center [327, 101] width 267 height 85
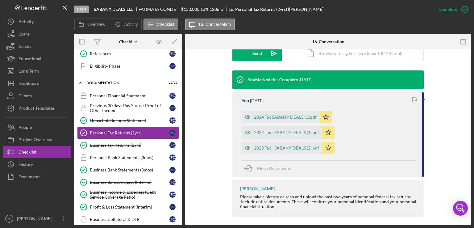
scroll to position [189, 0]
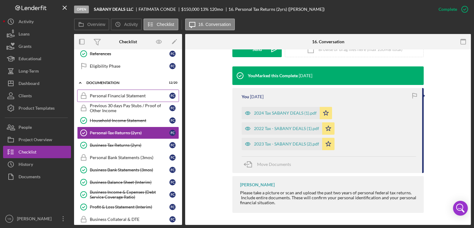
click at [116, 94] on div "Personal Financial Statement" at bounding box center [130, 95] width 80 height 5
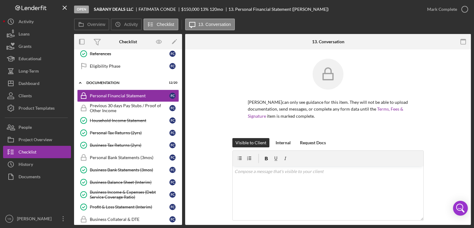
drag, startPoint x: 182, startPoint y: 130, endPoint x: 183, endPoint y: 139, distance: 9.6
click at [183, 139] on div "Overview Internal Workflow Stage Open Icon/Dropdown Arrow Archive (can unarchiv…" at bounding box center [272, 129] width 397 height 191
drag, startPoint x: 183, startPoint y: 139, endPoint x: 185, endPoint y: 76, distance: 63.6
click at [185, 76] on div "Overview Internal Workflow Stage Open Icon/Dropdown Arrow Archive (can unarchiv…" at bounding box center [272, 129] width 397 height 191
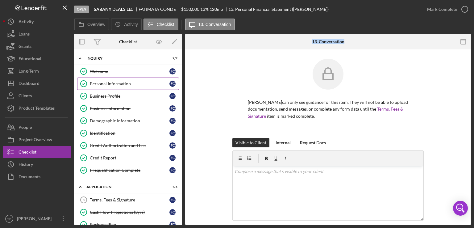
click at [106, 85] on div "Personal Information" at bounding box center [130, 83] width 80 height 5
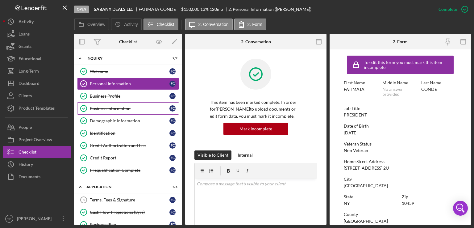
click at [124, 110] on link "Business Information Business Information F C" at bounding box center [128, 108] width 102 height 12
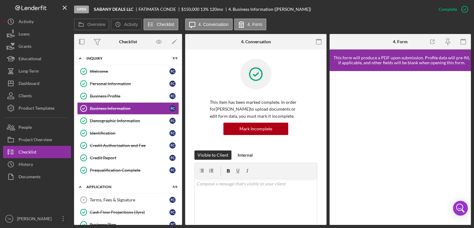
click at [181, 100] on div "Overview Internal Workflow Stage Open Icon/Dropdown Arrow Archive (can unarchiv…" at bounding box center [272, 129] width 397 height 191
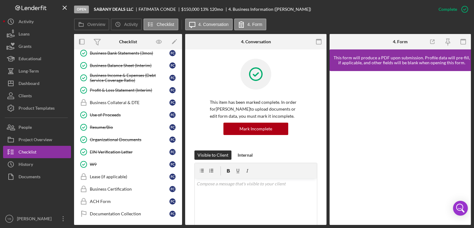
scroll to position [310, 0]
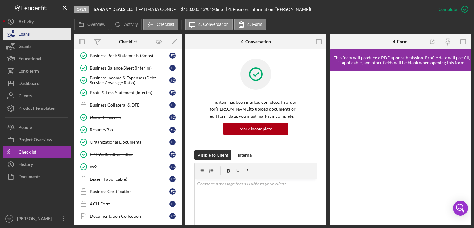
click at [28, 35] on div "Loans" at bounding box center [24, 35] width 11 height 14
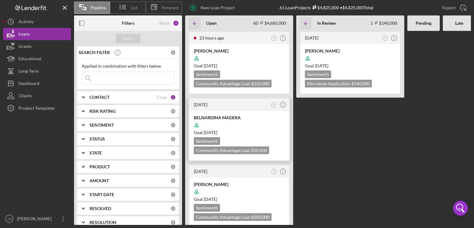
click at [263, 125] on div at bounding box center [239, 125] width 91 height 12
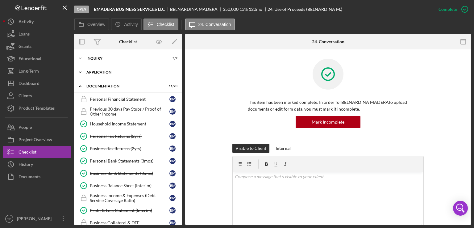
click at [101, 72] on div "Application" at bounding box center [130, 72] width 88 height 4
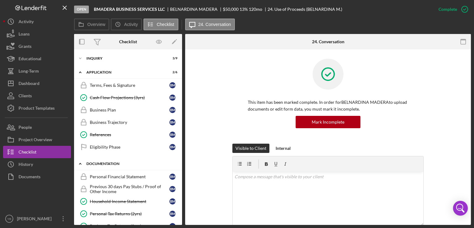
click at [105, 165] on div "Icon/Expander Documentation 11 / 20" at bounding box center [128, 163] width 108 height 13
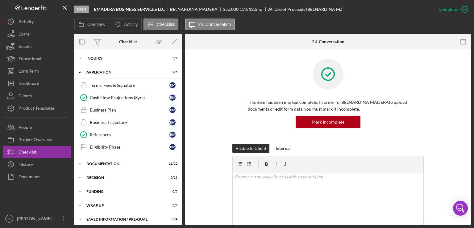
drag, startPoint x: 182, startPoint y: 106, endPoint x: 179, endPoint y: 124, distance: 17.5
click at [179, 124] on div "Overview Internal Workflow Stage Open Icon/Dropdown Arrow Archive (can unarchiv…" at bounding box center [272, 129] width 397 height 191
click at [114, 110] on div "Business Plan" at bounding box center [130, 109] width 80 height 5
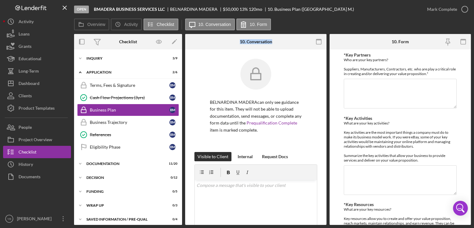
drag, startPoint x: 182, startPoint y: 103, endPoint x: 184, endPoint y: 59, distance: 43.9
click at [184, 59] on div "Overview Internal Workflow Stage Open Icon/Dropdown Arrow Archive (can unarchiv…" at bounding box center [272, 129] width 397 height 191
click at [103, 56] on div "Inquiry" at bounding box center [130, 58] width 88 height 4
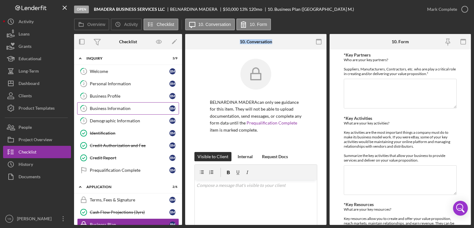
click at [110, 111] on link "4 Business Information B M" at bounding box center [128, 108] width 102 height 12
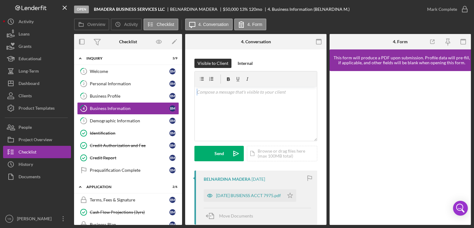
drag, startPoint x: 327, startPoint y: 87, endPoint x: 326, endPoint y: 80, distance: 7.2
click at [326, 80] on div "Overview Internal Workflow Stage Open Icon/Dropdown Arrow Archive (can unarchiv…" at bounding box center [272, 129] width 397 height 191
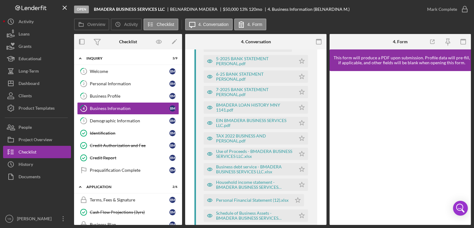
scroll to position [435, 0]
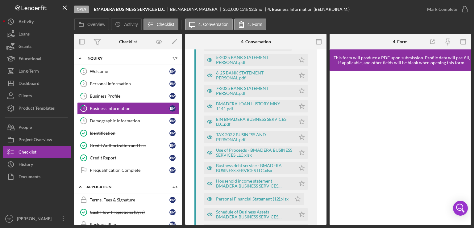
drag, startPoint x: 327, startPoint y: 178, endPoint x: 325, endPoint y: 181, distance: 3.5
click at [325, 181] on div "Overview Internal Workflow Stage Open Icon/Dropdown Arrow Archive (can unarchiv…" at bounding box center [272, 129] width 397 height 191
click at [325, 181] on div "Visible to Client Internal v Color teal Color pink Remove color Add row above A…" at bounding box center [255, 12] width 141 height 794
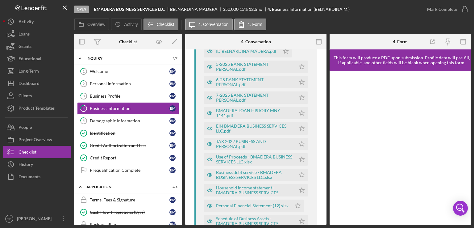
scroll to position [425, 0]
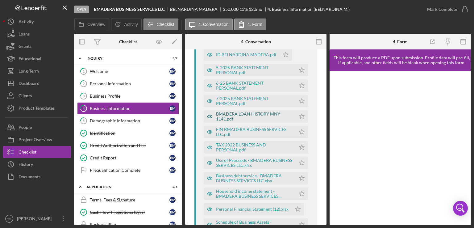
click at [257, 110] on div "BMADERA LOAN HISTORY MNY 1141.pdf" at bounding box center [250, 116] width 92 height 12
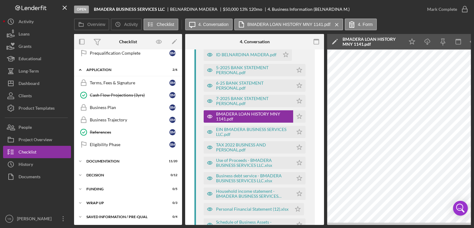
scroll to position [118, 0]
click at [110, 158] on div "Documentation" at bounding box center [130, 160] width 88 height 4
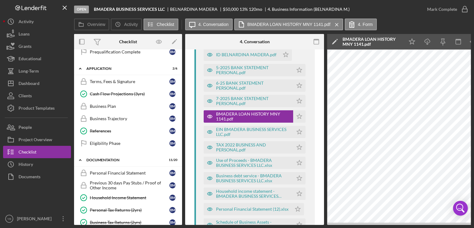
drag, startPoint x: 182, startPoint y: 132, endPoint x: 180, endPoint y: 140, distance: 8.0
click at [180, 140] on div "Overview Internal Workflow Stage Open Icon/Dropdown Arrow Archive (can unarchiv…" at bounding box center [272, 129] width 397 height 191
click at [181, 140] on div "Icon/Expander Inquiry 3 / 9 1 Welcome B M 2 Personal Information B M 3 Business…" at bounding box center [128, 136] width 108 height 175
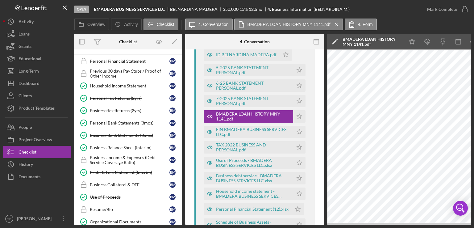
scroll to position [222, 0]
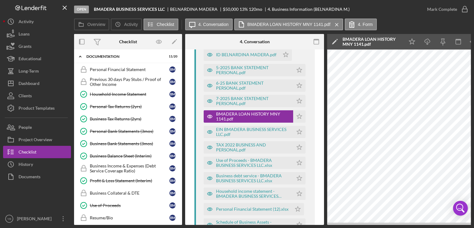
drag, startPoint x: 180, startPoint y: 136, endPoint x: 181, endPoint y: 124, distance: 12.7
click at [181, 124] on div "Icon/Expander Inquiry 3 / 9 1 Welcome B M 2 Personal Information B M 3 Business…" at bounding box center [128, 136] width 108 height 175
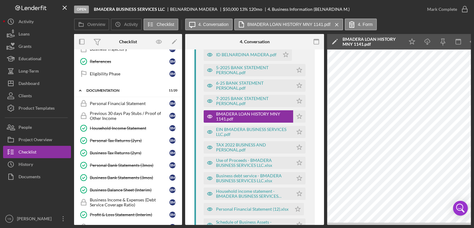
scroll to position [190, 0]
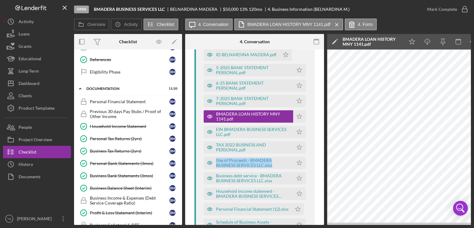
drag, startPoint x: 324, startPoint y: 147, endPoint x: 324, endPoint y: 154, distance: 7.1
click at [324, 154] on div "Overview Internal Workflow Stage Open Icon/Dropdown Arrow Archive (can unarchiv…" at bounding box center [272, 129] width 397 height 191
click at [232, 210] on div "Personal Financial Statement (12).xlsx" at bounding box center [252, 208] width 73 height 5
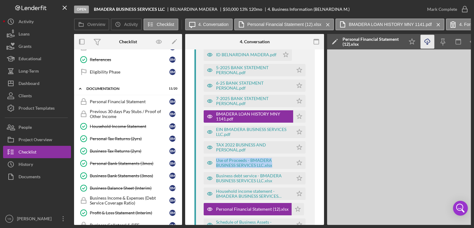
click at [423, 44] on icon "Icon/Download" at bounding box center [428, 42] width 14 height 14
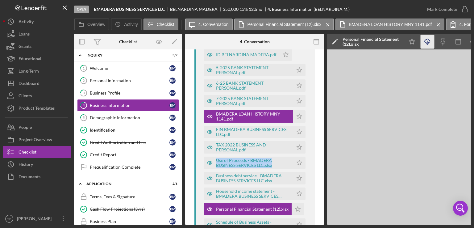
scroll to position [0, 0]
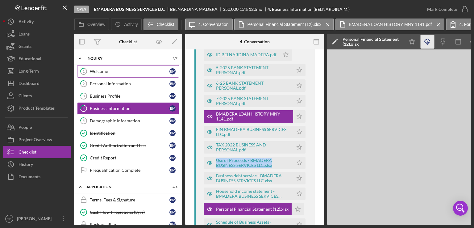
click at [111, 69] on div "Welcome" at bounding box center [130, 71] width 80 height 5
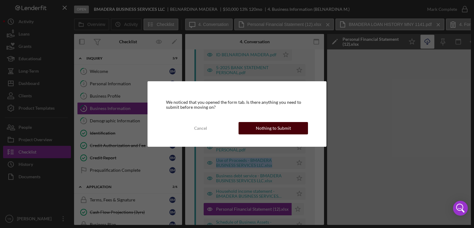
click at [282, 127] on div "Nothing to Submit" at bounding box center [273, 128] width 35 height 12
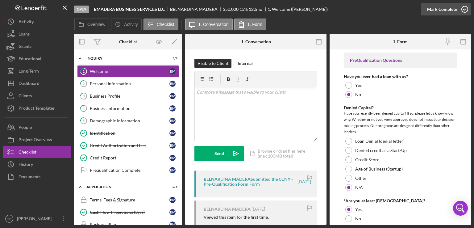
click at [444, 12] on div "Mark Complete" at bounding box center [442, 9] width 30 height 12
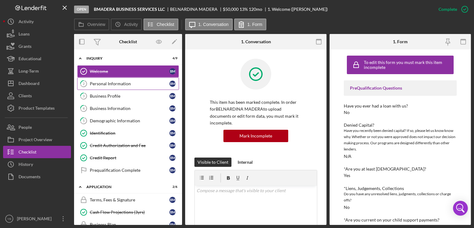
click at [105, 86] on link "2 Personal Information B M" at bounding box center [128, 83] width 102 height 12
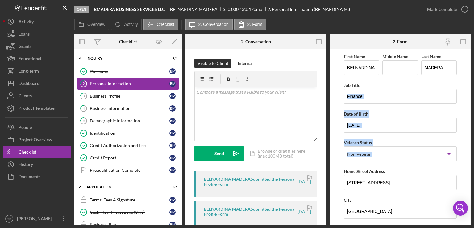
drag, startPoint x: 471, startPoint y: 103, endPoint x: 466, endPoint y: 148, distance: 45.6
click at [466, 148] on div "Open BMADERA BUSINESS SERVICES LLC BELNARDINA MADERA $50,000 $50,000 13 % 120 m…" at bounding box center [237, 114] width 474 height 228
click at [466, 148] on form "First Name BELNARDINA Middle Name Last Name MADERA Job Title Finance Date of Bi…" at bounding box center [400, 136] width 141 height 175
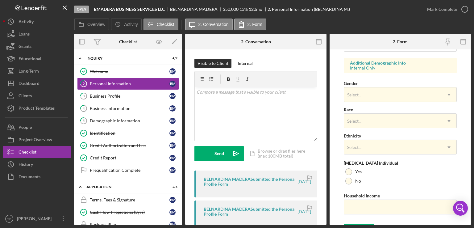
scroll to position [223, 0]
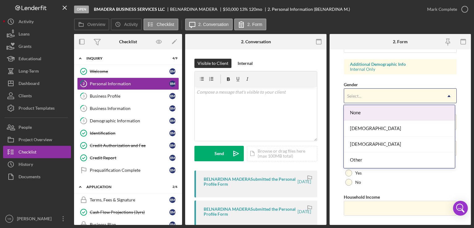
click at [450, 94] on icon "Icon/Dropdown Arrow" at bounding box center [449, 96] width 15 height 15
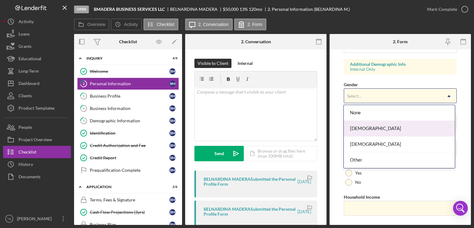
click at [372, 132] on div "[DEMOGRAPHIC_DATA]" at bounding box center [399, 129] width 111 height 16
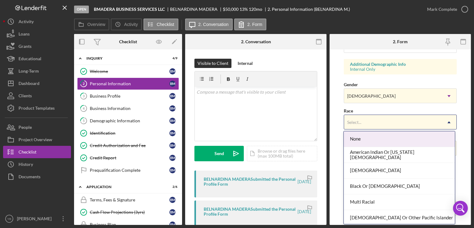
click at [386, 123] on div "Select..." at bounding box center [393, 122] width 98 height 14
click at [373, 140] on div "None" at bounding box center [399, 139] width 111 height 16
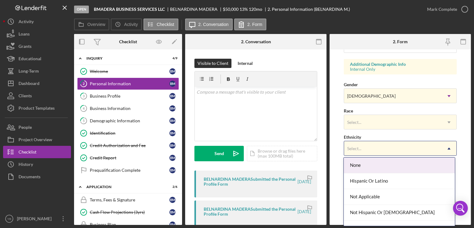
click at [438, 149] on div "Select..." at bounding box center [393, 148] width 98 height 14
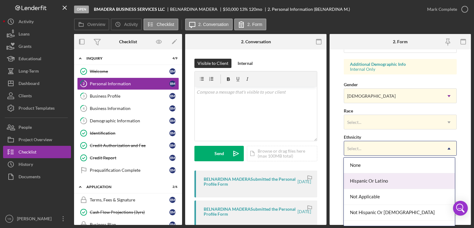
click at [383, 179] on div "Hispanic Or Latino" at bounding box center [399, 181] width 111 height 16
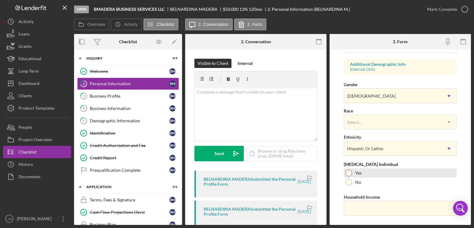
click at [349, 172] on div at bounding box center [348, 172] width 7 height 7
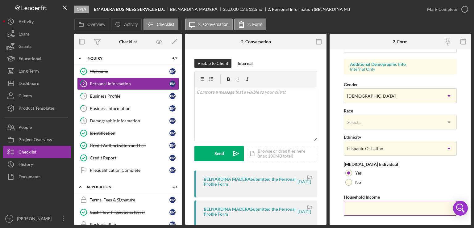
click at [373, 207] on input "Household Income" at bounding box center [400, 208] width 113 height 15
type input "$112,000"
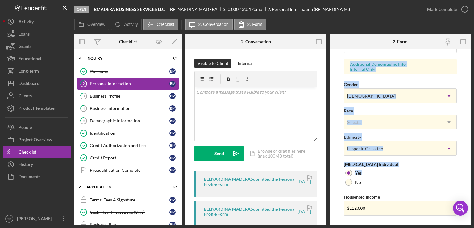
drag, startPoint x: 472, startPoint y: 166, endPoint x: 474, endPoint y: 38, distance: 127.8
click at [474, 38] on div "Open BMADERA BUSINESS SERVICES LLC BELNARDINA MADERA $50,000 $50,000 13 % 120 m…" at bounding box center [237, 114] width 474 height 228
click at [455, 7] on div "Mark Complete" at bounding box center [442, 9] width 30 height 12
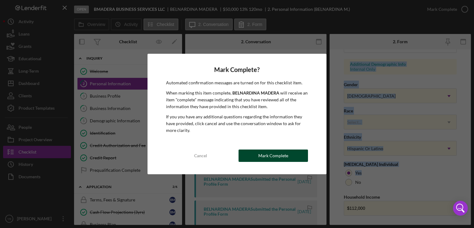
click at [277, 153] on div "Mark Complete" at bounding box center [273, 155] width 30 height 12
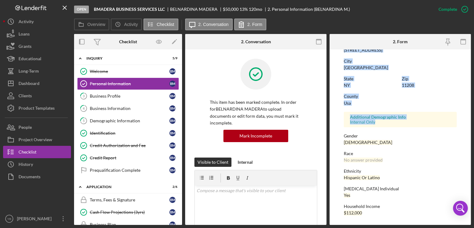
scroll to position [118, 0]
click at [114, 96] on div "Business Profile" at bounding box center [130, 96] width 80 height 5
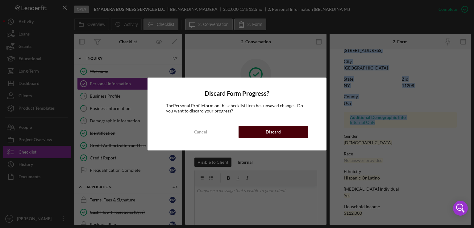
click at [260, 130] on button "Discard" at bounding box center [273, 132] width 69 height 12
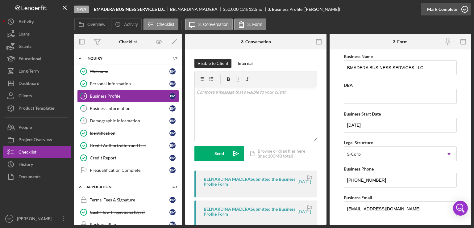
click at [448, 8] on div "Mark Complete" at bounding box center [442, 9] width 30 height 12
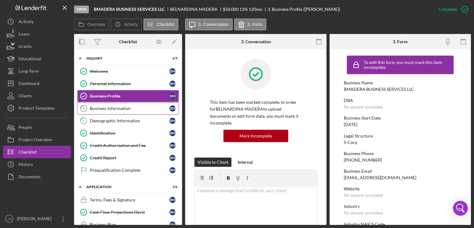
click at [110, 108] on div "Business Information" at bounding box center [130, 108] width 80 height 5
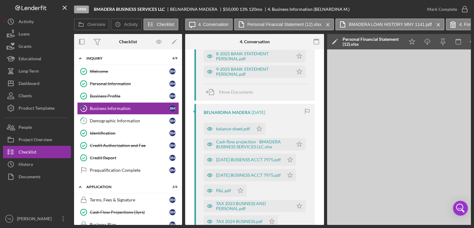
scroll to position [201, 0]
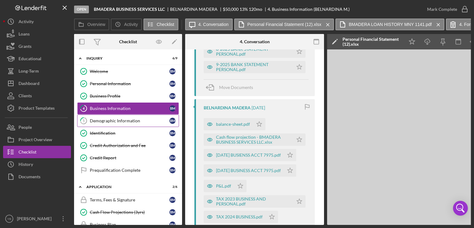
click at [102, 121] on div "Demographic Information" at bounding box center [130, 120] width 80 height 5
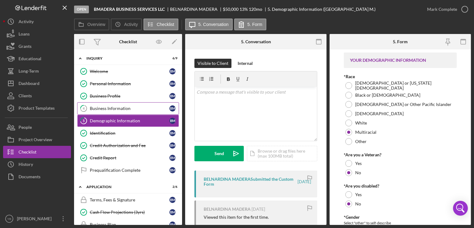
click at [114, 107] on div "Business Information" at bounding box center [130, 108] width 80 height 5
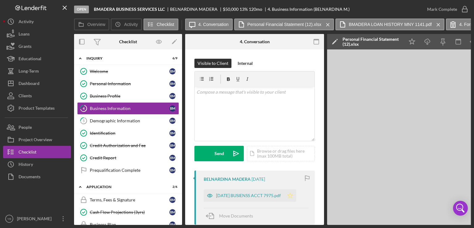
click at [296, 193] on icon "Icon/Star" at bounding box center [290, 195] width 12 height 12
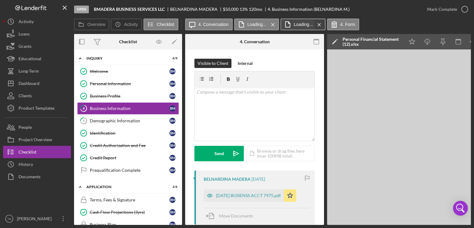
click at [320, 23] on icon "Icon/Menu Close" at bounding box center [319, 24] width 11 height 15
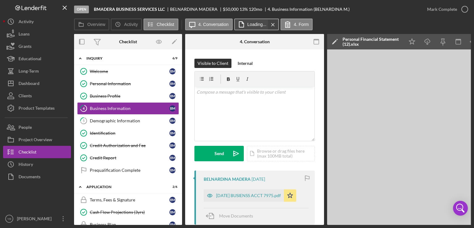
click at [270, 24] on icon "Icon/Menu Close" at bounding box center [273, 24] width 11 height 15
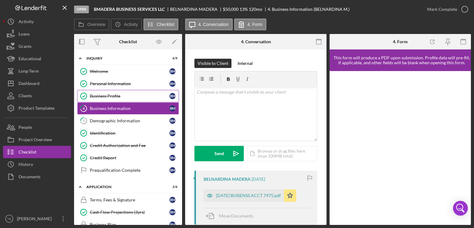
click at [114, 97] on div "Business Profile" at bounding box center [130, 96] width 80 height 5
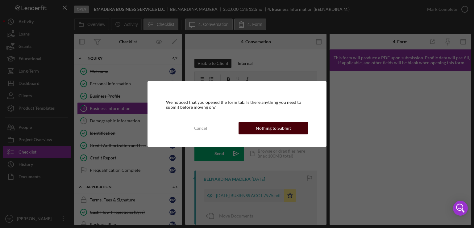
click at [288, 128] on div "Nothing to Submit" at bounding box center [273, 128] width 35 height 12
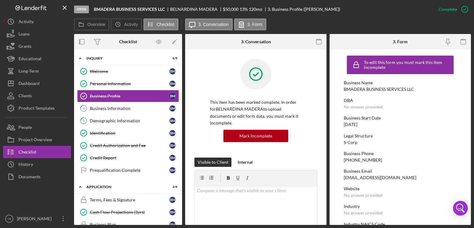
click at [357, 124] on div "[DATE]" at bounding box center [351, 124] width 14 height 5
copy div "[DATE]"
click at [123, 106] on div "Business Information" at bounding box center [130, 108] width 80 height 5
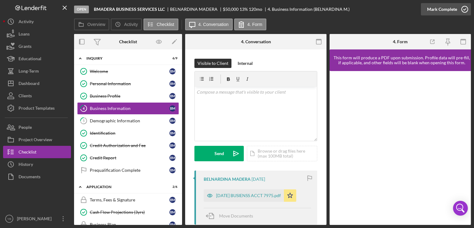
click at [444, 8] on div "Mark Complete" at bounding box center [442, 9] width 30 height 12
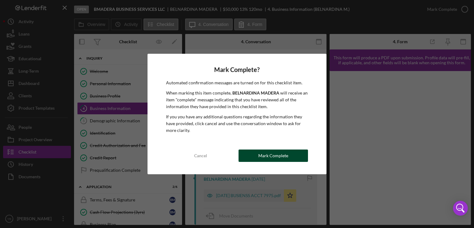
click at [261, 158] on div "Mark Complete" at bounding box center [273, 155] width 30 height 12
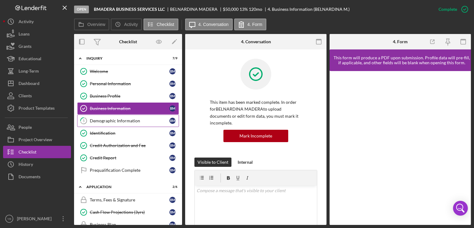
click at [101, 124] on link "5 Demographic Information B M" at bounding box center [128, 121] width 102 height 12
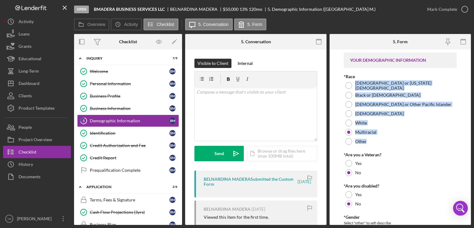
drag, startPoint x: 472, startPoint y: 74, endPoint x: 457, endPoint y: 137, distance: 64.7
click at [457, 137] on div "Open BMADERA BUSINESS SERVICES LLC BELNARDINA MADERA $50,000 $50,000 13 % 120 m…" at bounding box center [237, 114] width 474 height 228
click at [457, 137] on form "YOUR DEMOGRAPHIC INFORMATION *Race American Indian or Alaska Native Black or Af…" at bounding box center [400, 136] width 141 height 175
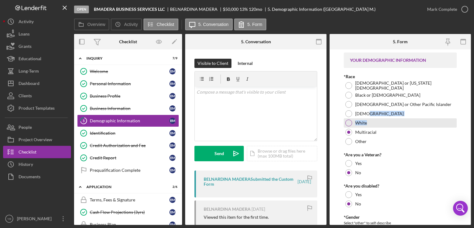
drag, startPoint x: 469, startPoint y: 111, endPoint x: 445, endPoint y: 124, distance: 26.9
click at [445, 124] on form "YOUR DEMOGRAPHIC INFORMATION *Race American Indian or Alaska Native Black or Af…" at bounding box center [400, 136] width 141 height 175
click at [445, 124] on div "White" at bounding box center [400, 122] width 113 height 9
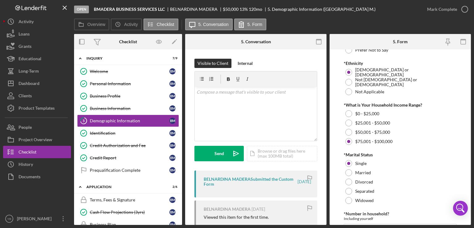
scroll to position [198, 0]
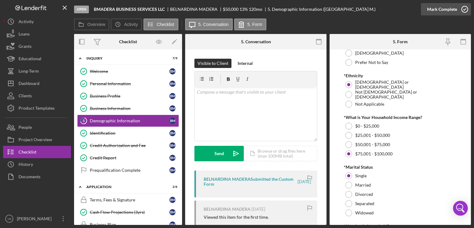
click at [456, 10] on div "Mark Complete" at bounding box center [442, 9] width 30 height 12
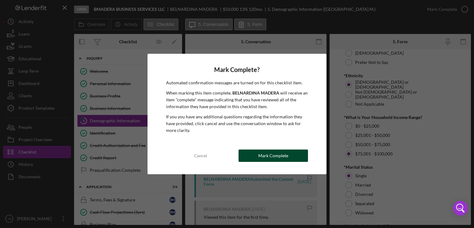
click at [269, 153] on div "Mark Complete" at bounding box center [273, 155] width 30 height 12
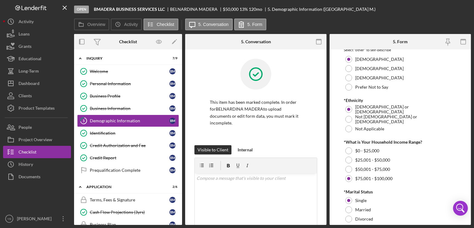
scroll to position [222, 0]
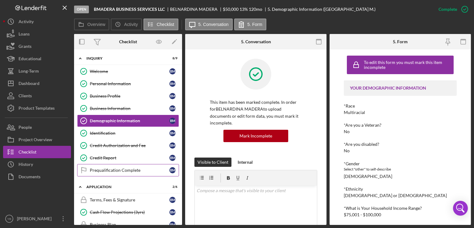
click at [127, 171] on div "Prequalification Complete" at bounding box center [130, 170] width 80 height 5
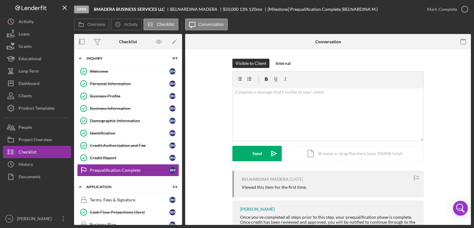
click at [457, 16] on div "Mark Complete" at bounding box center [446, 9] width 50 height 19
click at [433, 9] on div "Mark Complete" at bounding box center [442, 9] width 30 height 12
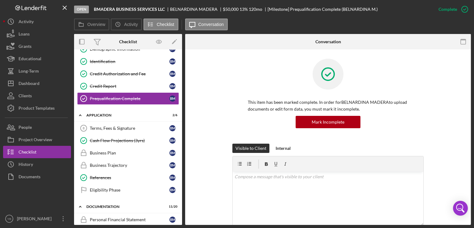
scroll to position [77, 0]
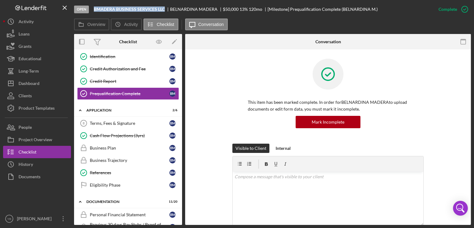
drag, startPoint x: 165, startPoint y: 8, endPoint x: 94, endPoint y: 10, distance: 71.6
click at [94, 10] on div "BMADERA BUSINESS SERVICES LLC" at bounding box center [132, 9] width 76 height 5
copy b "BMADERA BUSINESS SERVICES LLC"
click at [112, 160] on div "Business Trajectory" at bounding box center [130, 160] width 80 height 5
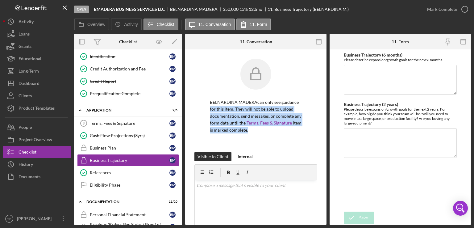
drag, startPoint x: 327, startPoint y: 105, endPoint x: 317, endPoint y: 141, distance: 37.0
click at [317, 141] on div "Overview Internal Workflow Stage Open Icon/Dropdown Arrow Archive (can unarchiv…" at bounding box center [272, 129] width 397 height 191
click at [317, 141] on div "BELNARDINA MADERA can only see guidance for this item. They will not be able to…" at bounding box center [255, 203] width 141 height 308
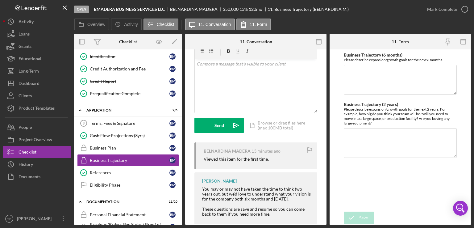
scroll to position [138, 0]
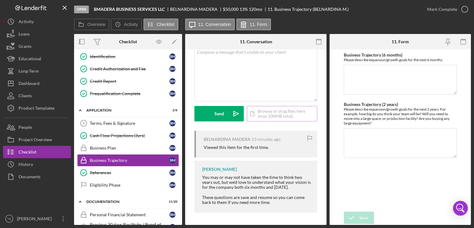
click at [282, 107] on div "Icon/Document Browse or drag files here (max 100MB total) Tap to choose files o…" at bounding box center [282, 113] width 70 height 15
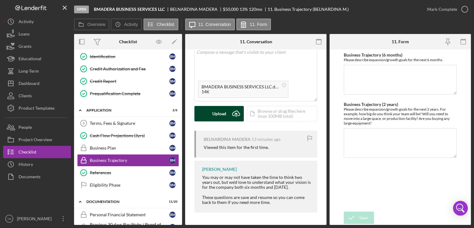
click at [223, 111] on div "Upload" at bounding box center [219, 113] width 14 height 15
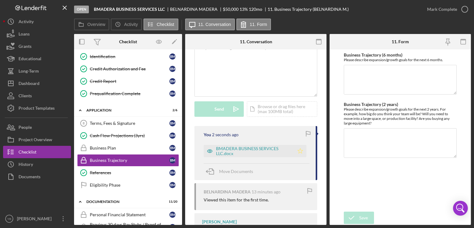
click at [301, 152] on icon "Icon/Star" at bounding box center [300, 151] width 12 height 12
click at [441, 9] on div "Mark Complete" at bounding box center [442, 9] width 30 height 12
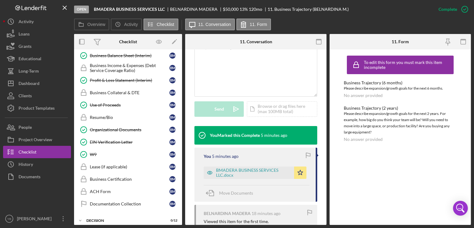
scroll to position [314, 0]
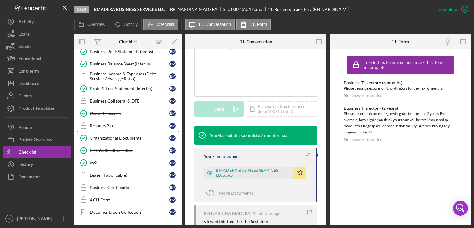
click at [115, 123] on div "Resume/Bio" at bounding box center [130, 125] width 80 height 5
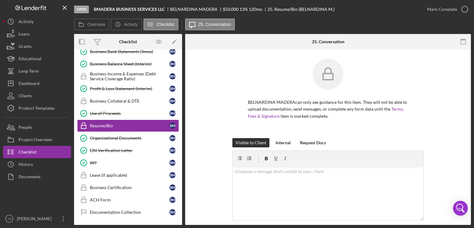
click at [458, 115] on div "BELNARDINA MADERA can only see guidance for this item. They will not be able to…" at bounding box center [327, 98] width 267 height 79
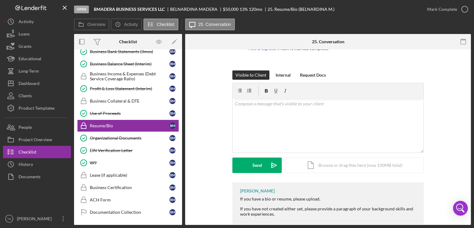
scroll to position [74, 0]
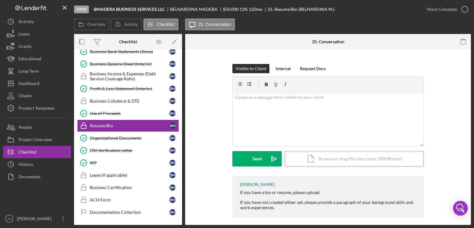
click at [358, 159] on div "Icon/Document Browse or drag files here (max 100MB total) Tap to choose files o…" at bounding box center [354, 158] width 139 height 15
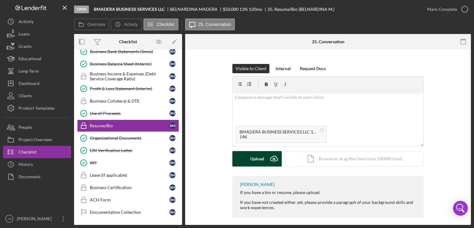
click at [248, 158] on button "Upload Icon/Upload" at bounding box center [256, 158] width 49 height 15
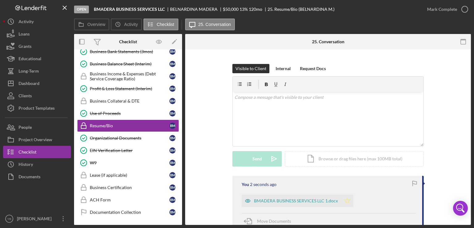
click at [347, 199] on icon "Icon/Star" at bounding box center [347, 200] width 12 height 12
click at [434, 11] on div "Mark Complete" at bounding box center [442, 9] width 30 height 12
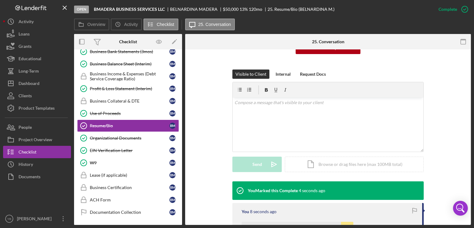
click at [181, 152] on div "Overview Internal Workflow Stage Open Icon/Dropdown Arrow Archive (can unarchiv…" at bounding box center [272, 129] width 397 height 191
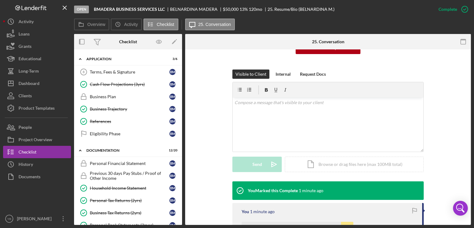
scroll to position [112, 0]
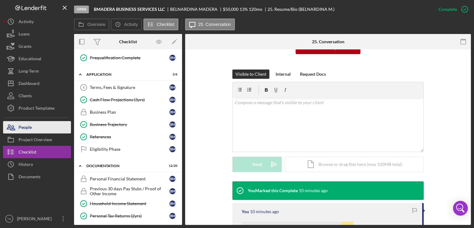
click at [31, 128] on div "People" at bounding box center [25, 128] width 13 height 14
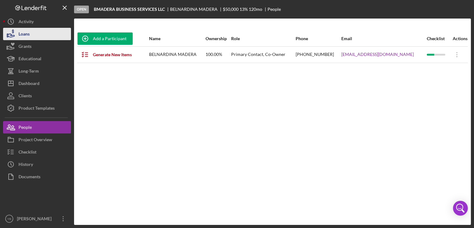
click at [30, 39] on button "Loans" at bounding box center [37, 34] width 68 height 12
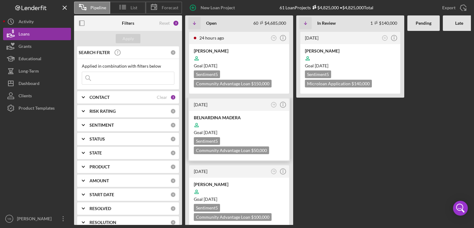
click at [261, 123] on div at bounding box center [239, 125] width 91 height 12
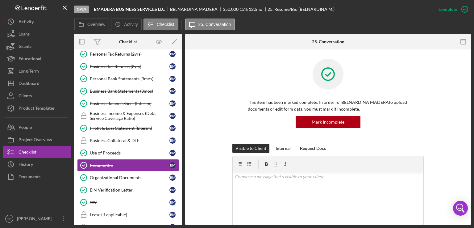
scroll to position [76, 0]
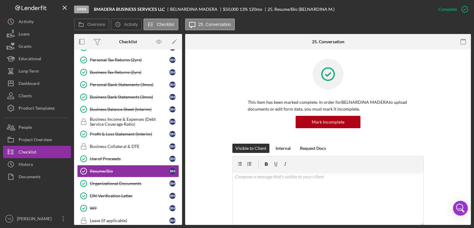
drag, startPoint x: 469, startPoint y: 140, endPoint x: 455, endPoint y: 124, distance: 21.0
click at [455, 124] on div "This item has been marked complete. In order for BELNARDINA MADERA to upload do…" at bounding box center [328, 218] width 286 height 339
click at [455, 124] on div "This item has been marked complete. In order for BELNARDINA MADERA to upload do…" at bounding box center [327, 101] width 267 height 85
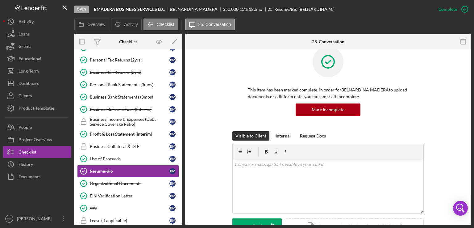
click at [388, 63] on div at bounding box center [328, 66] width 160 height 40
drag, startPoint x: 183, startPoint y: 105, endPoint x: 182, endPoint y: 48, distance: 56.8
click at [182, 48] on div "Overview Internal Workflow Stage Open Icon/Dropdown Arrow Archive (can unarchiv…" at bounding box center [272, 129] width 397 height 191
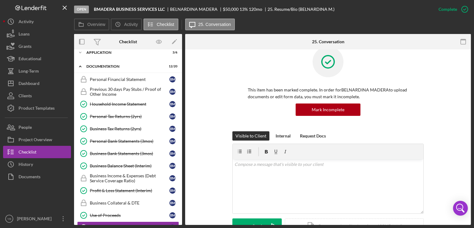
scroll to position [0, 0]
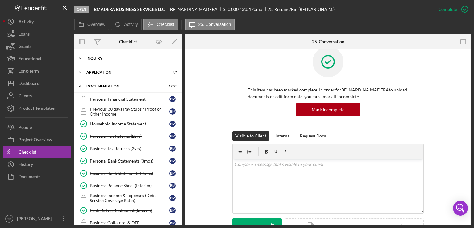
click at [98, 60] on div "Icon/Expander Inquiry 9 / 9" at bounding box center [128, 58] width 108 height 12
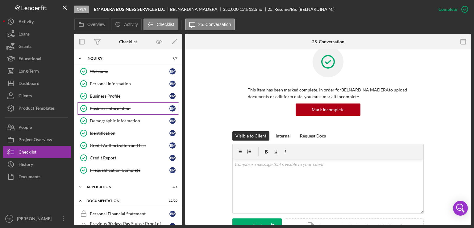
click at [110, 110] on div "Business Information" at bounding box center [130, 108] width 80 height 5
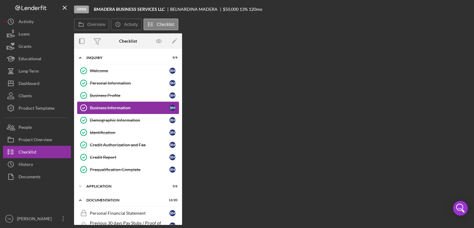
click at [110, 110] on link "Business Information Business Information B M" at bounding box center [128, 108] width 102 height 12
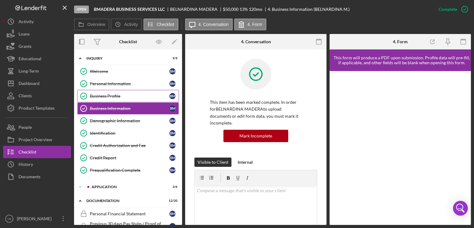
click at [95, 94] on div "Business Profile" at bounding box center [130, 96] width 80 height 5
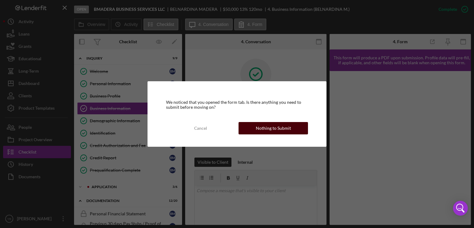
click at [278, 131] on div "Nothing to Submit" at bounding box center [273, 128] width 35 height 12
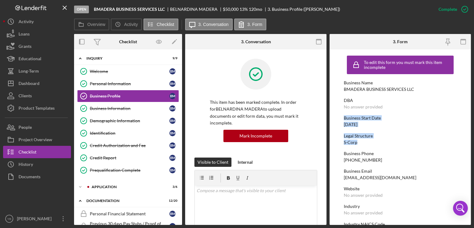
drag, startPoint x: 472, startPoint y: 107, endPoint x: 461, endPoint y: 141, distance: 34.9
click at [461, 141] on div "Open BMADERA BUSINESS SERVICES LLC BELNARDINA MADERA $50,000 $50,000 13 % 120 m…" at bounding box center [237, 114] width 474 height 228
click at [461, 141] on form "To edit this form you must mark this item incomplete Business Name BMADERA BUSI…" at bounding box center [400, 136] width 141 height 175
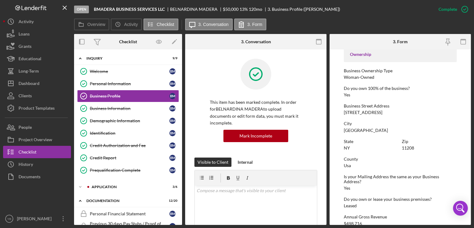
scroll to position [209, 0]
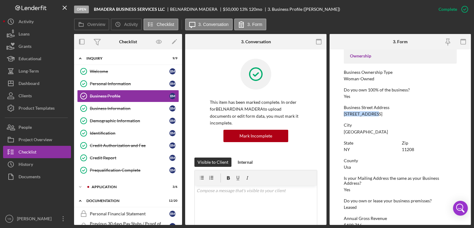
drag, startPoint x: 344, startPoint y: 113, endPoint x: 372, endPoint y: 114, distance: 28.1
click at [372, 114] on div "[STREET_ADDRESS]" at bounding box center [363, 113] width 39 height 5
copy div "[STREET_ADDRESS]"
drag, startPoint x: 471, startPoint y: 169, endPoint x: 449, endPoint y: 117, distance: 56.6
click at [449, 117] on div "Open BMADERA BUSINESS SERVICES LLC BELNARDINA MADERA $50,000 $50,000 13 % 120 m…" at bounding box center [237, 114] width 474 height 228
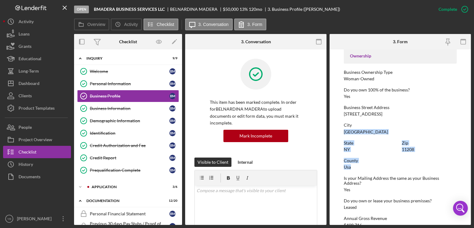
click at [449, 117] on div "To edit this form you must mark this item incomplete Business Name BMADERA BUSI…" at bounding box center [400, 76] width 113 height 464
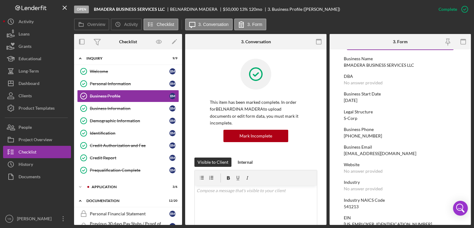
scroll to position [25, 0]
click at [374, 65] on div "BMADERA BUSINESS SERVICES LLC" at bounding box center [379, 64] width 70 height 5
copy div "BMADERA BUSINESS SERVICES LLC"
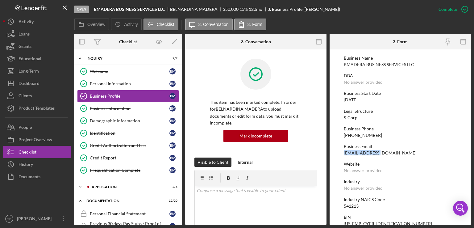
drag, startPoint x: 344, startPoint y: 152, endPoint x: 381, endPoint y: 153, distance: 36.7
click at [381, 153] on div "Business Email bel@bmadera.com" at bounding box center [400, 149] width 113 height 11
copy div "[EMAIL_ADDRESS][DOMAIN_NAME]"
drag, startPoint x: 344, startPoint y: 99, endPoint x: 369, endPoint y: 100, distance: 26.0
click at [369, 100] on div "Business Start Date 08/20/2020" at bounding box center [400, 96] width 113 height 11
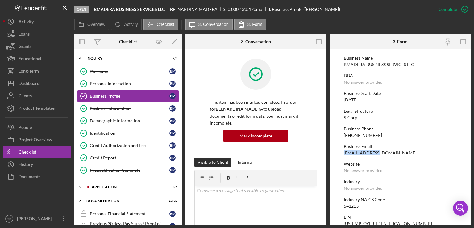
copy div "[DATE]"
drag, startPoint x: 182, startPoint y: 109, endPoint x: 181, endPoint y: 113, distance: 4.2
click at [181, 113] on div "Overview Internal Workflow Stage Open Icon/Dropdown Arrow Archive (can unarchiv…" at bounding box center [272, 129] width 397 height 191
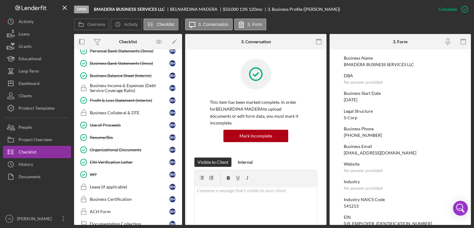
scroll to position [228, 0]
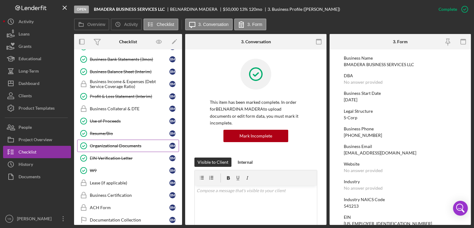
click at [116, 143] on div "Organizational Documents" at bounding box center [130, 145] width 80 height 5
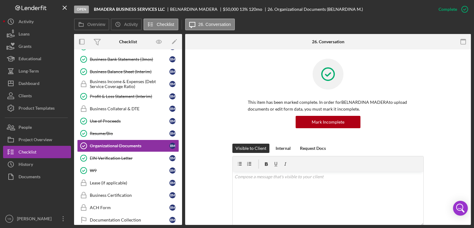
click at [440, 145] on div "Visible to Client Internal Request Docs v Color teal Color pink Remove color Ad…" at bounding box center [327, 200] width 267 height 112
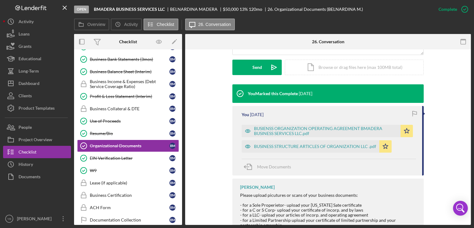
scroll to position [173, 0]
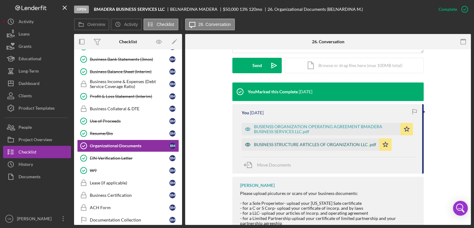
click at [321, 146] on div "BUSINESS STRUCTURE ARTICLES OF ORGANIZATION LLC .pdf" at bounding box center [315, 144] width 122 height 5
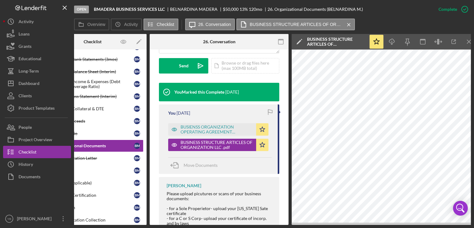
scroll to position [0, 41]
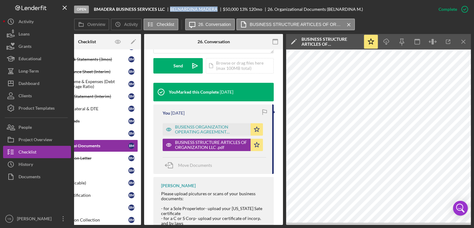
drag, startPoint x: 170, startPoint y: 8, endPoint x: 216, endPoint y: 9, distance: 45.7
click at [216, 9] on div "BELNARDINA MADERA" at bounding box center [196, 9] width 53 height 5
copy div "BELNARDINA MADERA"
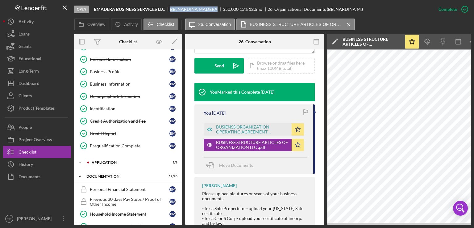
scroll to position [23, 0]
click at [110, 162] on div "Application" at bounding box center [133, 163] width 83 height 4
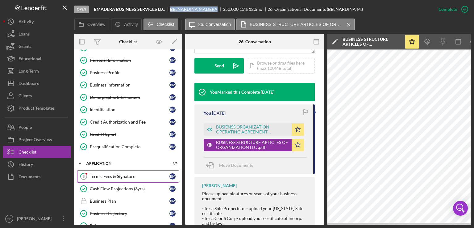
click at [127, 174] on div "Terms, Fees & Signature" at bounding box center [130, 176] width 80 height 5
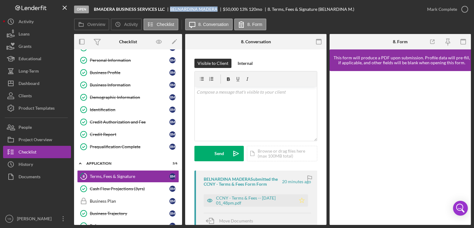
click at [299, 203] on icon "Icon/Star" at bounding box center [302, 200] width 12 height 12
click at [437, 11] on div "Mark Complete" at bounding box center [442, 9] width 30 height 12
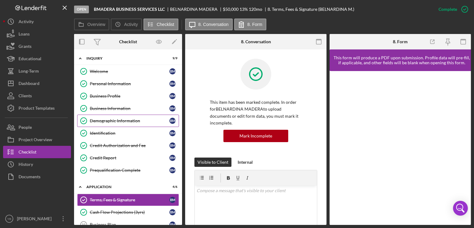
drag, startPoint x: 183, startPoint y: 100, endPoint x: 177, endPoint y: 116, distance: 16.6
click at [177, 116] on div "Overview Internal Workflow Stage Open Icon/Dropdown Arrow Archive (can unarchiv…" at bounding box center [272, 129] width 397 height 191
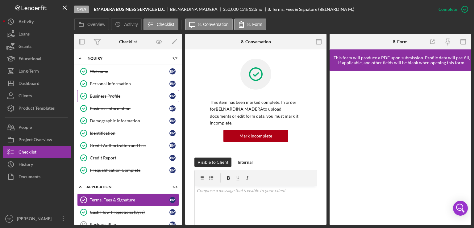
click at [117, 94] on div "Business Profile" at bounding box center [130, 96] width 80 height 5
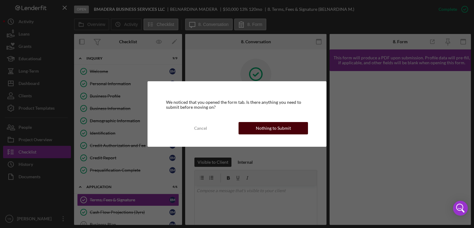
click at [281, 130] on div "Nothing to Submit" at bounding box center [273, 128] width 35 height 12
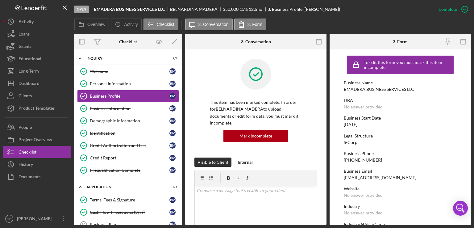
click at [457, 112] on form "To edit this form you must mark this item incomplete Business Name BMADERA BUSI…" at bounding box center [400, 136] width 141 height 175
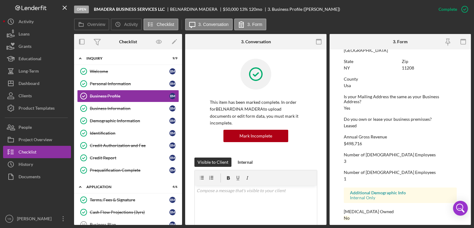
scroll to position [295, 0]
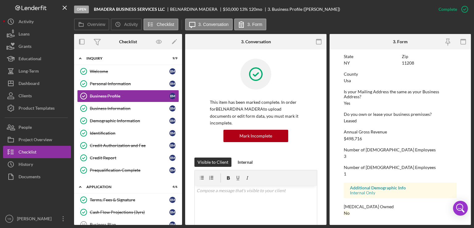
click at [181, 103] on div "Overview Internal Workflow Stage Open Icon/Dropdown Arrow Archive (can unarchiv…" at bounding box center [272, 129] width 397 height 191
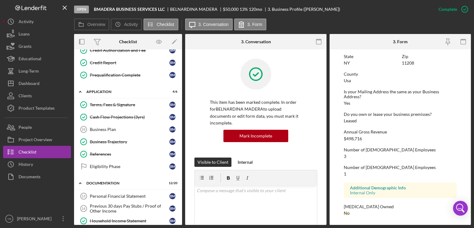
scroll to position [93, 0]
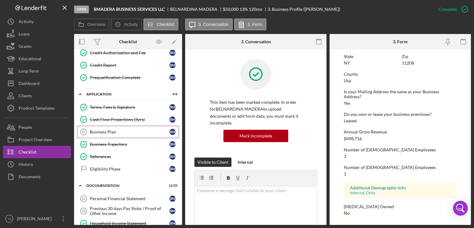
click at [102, 129] on div "Business Plan" at bounding box center [130, 131] width 80 height 5
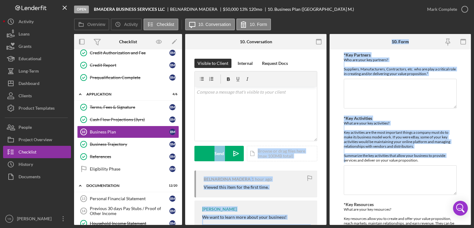
drag, startPoint x: 327, startPoint y: 118, endPoint x: 328, endPoint y: 171, distance: 53.1
click at [328, 171] on div "Overview Internal Workflow Stage Open Icon/Dropdown Arrow Archive (can unarchiv…" at bounding box center [272, 129] width 397 height 191
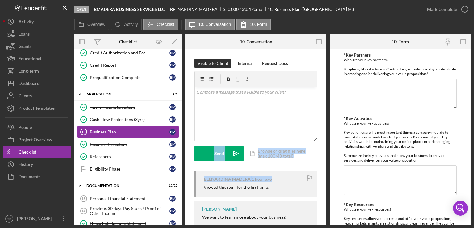
click at [328, 171] on div "Overview Internal Workflow Stage Open Icon/Dropdown Arrow Archive (can unarchiv…" at bounding box center [272, 129] width 397 height 191
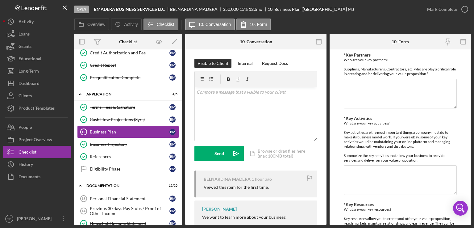
click at [323, 171] on div "Visible to Client Internal Request Docs v Color teal Color pink Remove color Ad…" at bounding box center [255, 187] width 141 height 276
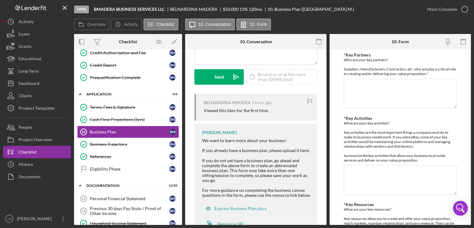
scroll to position [100, 0]
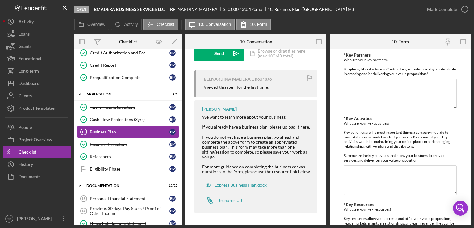
click at [273, 56] on div "Icon/Document Browse or drag files here (max 100MB total) Tap to choose files o…" at bounding box center [282, 53] width 70 height 15
click at [223, 53] on div "Upload" at bounding box center [219, 53] width 14 height 15
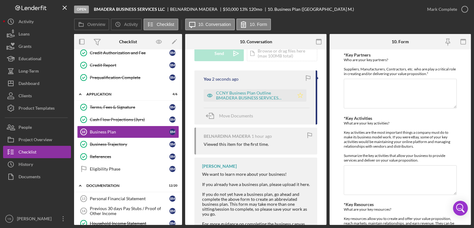
click at [298, 94] on icon "Icon/Star" at bounding box center [300, 95] width 12 height 12
click at [435, 13] on div "Mark Complete" at bounding box center [442, 9] width 30 height 12
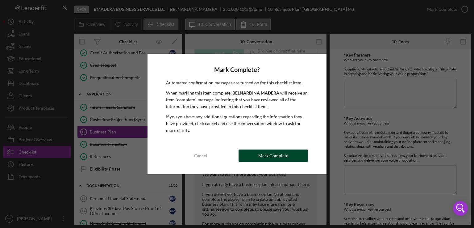
click at [291, 153] on button "Mark Complete" at bounding box center [273, 155] width 69 height 12
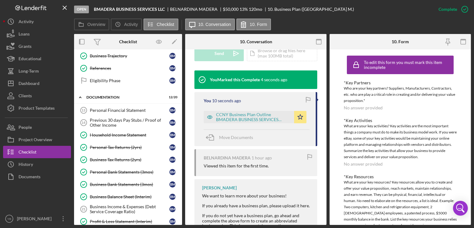
scroll to position [183, 0]
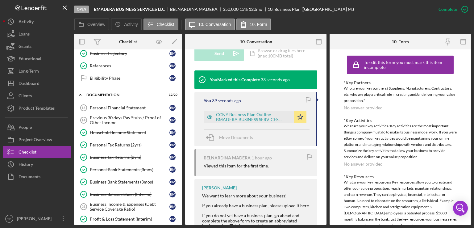
drag, startPoint x: 182, startPoint y: 124, endPoint x: 181, endPoint y: 147, distance: 23.2
click at [181, 147] on div "Overview Internal Workflow Stage Open Icon/Dropdown Arrow Archive (can unarchiv…" at bounding box center [272, 129] width 397 height 191
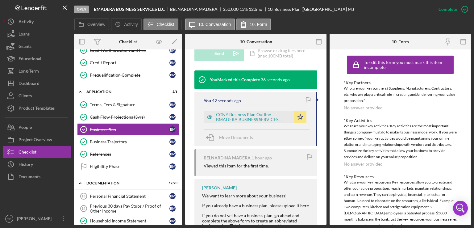
scroll to position [107, 0]
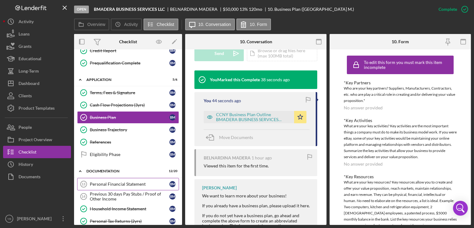
click at [118, 181] on div "Personal Financial Statement" at bounding box center [130, 183] width 80 height 5
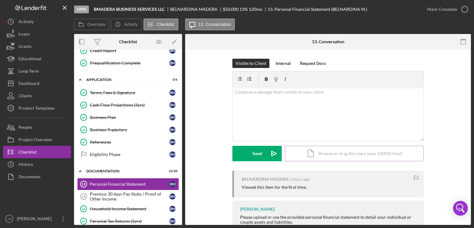
click at [349, 155] on div "Icon/Document Browse or drag files here (max 100MB total) Tap to choose files o…" at bounding box center [354, 153] width 139 height 15
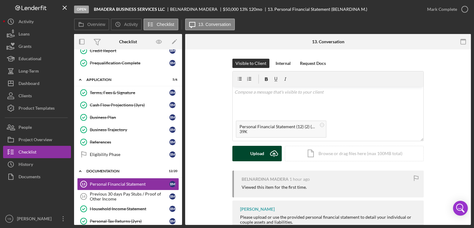
click at [245, 153] on button "Upload Icon/Upload" at bounding box center [256, 153] width 49 height 15
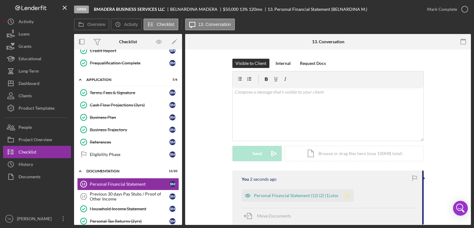
click at [345, 196] on icon "Icon/Star" at bounding box center [347, 195] width 12 height 12
click at [446, 12] on div "Mark Complete" at bounding box center [442, 9] width 30 height 12
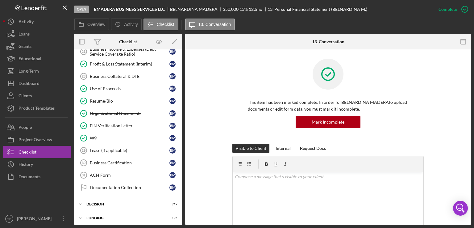
scroll to position [337, 0]
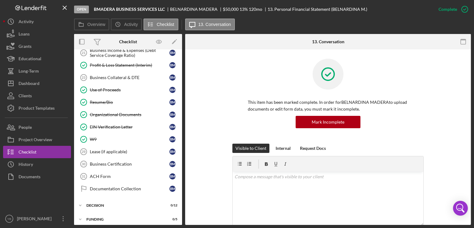
drag, startPoint x: 183, startPoint y: 176, endPoint x: 181, endPoint y: 172, distance: 4.0
click at [181, 172] on div "Overview Internal Workflow Stage Open Icon/Dropdown Arrow Archive (can unarchiv…" at bounding box center [272, 129] width 397 height 191
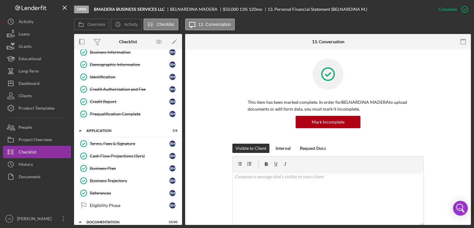
scroll to position [54, 0]
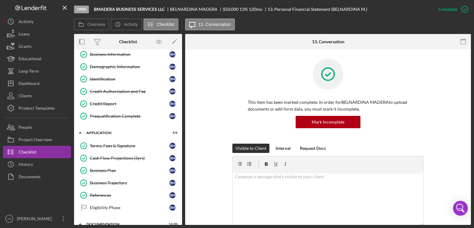
drag, startPoint x: 182, startPoint y: 99, endPoint x: 181, endPoint y: 77, distance: 21.9
click at [181, 77] on div "Overview Internal Workflow Stage Open Icon/Dropdown Arrow Archive (can unarchiv…" at bounding box center [272, 129] width 397 height 191
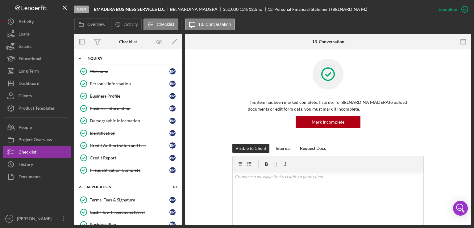
click at [102, 61] on div "Icon/Expander Inquiry 9 / 9" at bounding box center [128, 58] width 108 height 13
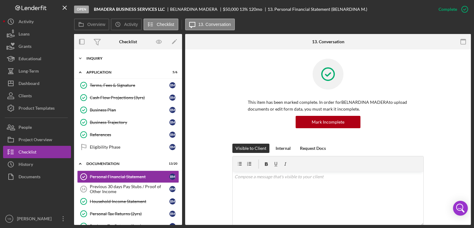
click at [102, 57] on div "Inquiry" at bounding box center [130, 58] width 88 height 4
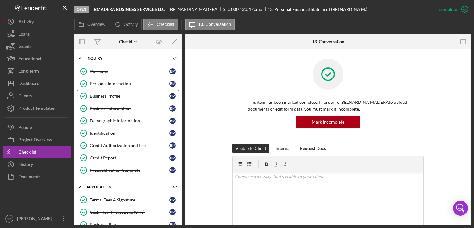
click at [115, 98] on link "Business Profile Business Profile B M" at bounding box center [128, 96] width 102 height 12
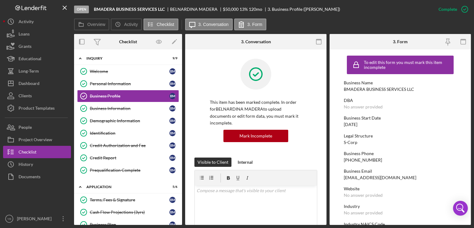
click at [438, 104] on div "DBA No answer provided" at bounding box center [400, 103] width 113 height 11
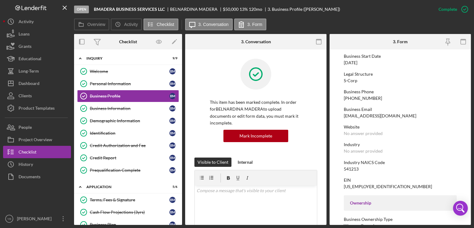
scroll to position [74, 0]
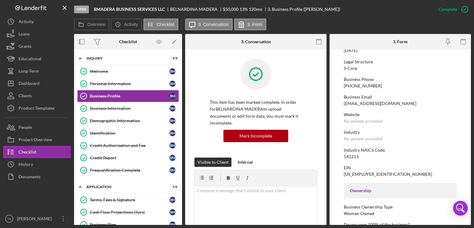
click at [350, 157] on div "541213" at bounding box center [351, 156] width 15 height 5
copy div "541213"
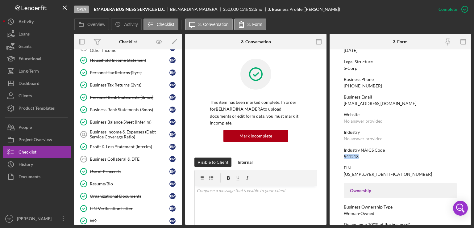
scroll to position [256, 0]
click at [110, 168] on div "Use of Proceeds" at bounding box center [130, 170] width 80 height 5
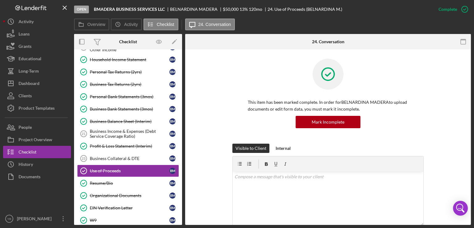
click at [456, 116] on div "This item has been marked complete. In order for BELNARDINA MADERA to upload do…" at bounding box center [327, 101] width 267 height 85
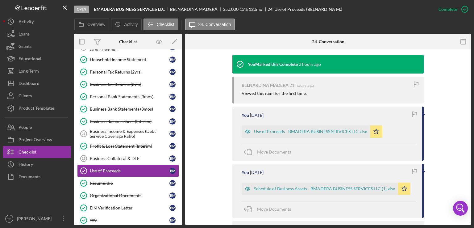
scroll to position [210, 0]
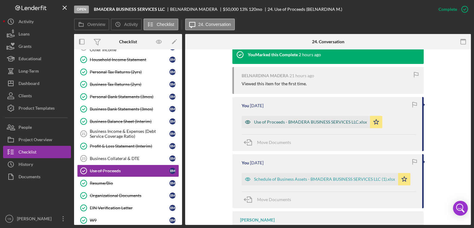
click at [282, 123] on div "Use of Proceeds - BMADERA BUSINESS SERVICES LLC.xlsx" at bounding box center [310, 121] width 113 height 5
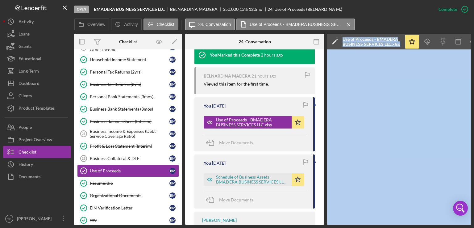
drag, startPoint x: 323, startPoint y: 225, endPoint x: 330, endPoint y: 223, distance: 7.2
click at [4, 173] on div "Open BMADERA BUSINESS SERVICES LLC BELNARDINA MADERA $50,000 $50,000 13 % 120 m…" at bounding box center [237, 114] width 474 height 228
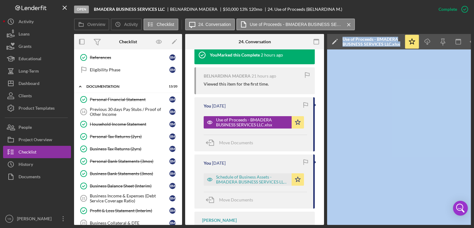
scroll to position [194, 0]
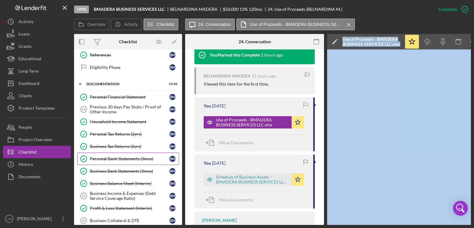
click at [124, 157] on div "Personal Bank Statements (3mos)" at bounding box center [130, 158] width 80 height 5
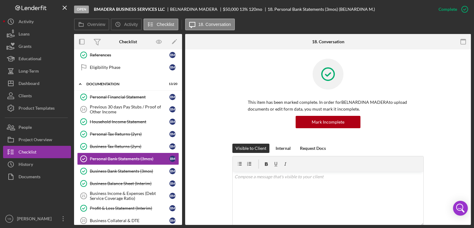
click at [457, 111] on div "This item has been marked complete. In order for BELNARDINA MADERA to upload do…" at bounding box center [327, 101] width 267 height 85
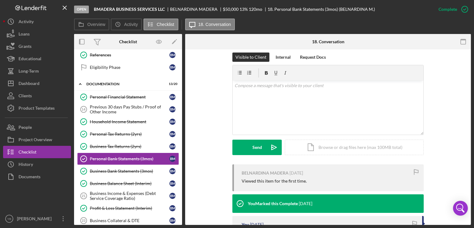
scroll to position [148, 0]
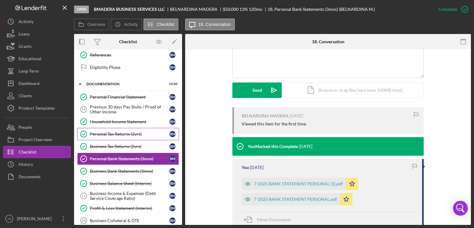
click at [113, 131] on div "Personal Tax Returns (2yrs)" at bounding box center [130, 133] width 80 height 5
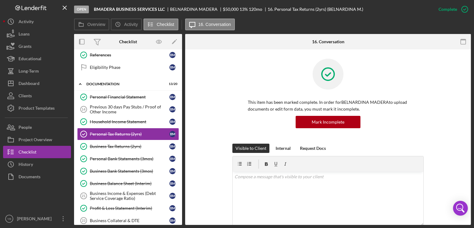
click at [439, 118] on div "This item has been marked complete. In order for BELNARDINA MADERA to upload do…" at bounding box center [327, 101] width 267 height 85
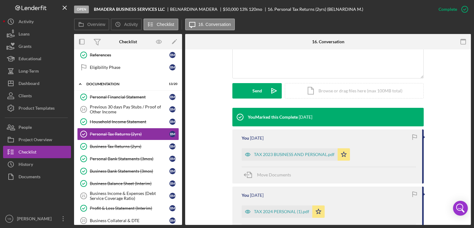
scroll to position [148, 0]
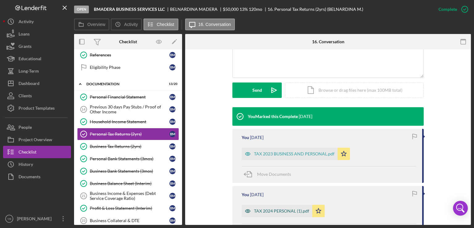
click at [273, 210] on div "TAX 2024 PERSONAL (1).pdf" at bounding box center [281, 210] width 55 height 5
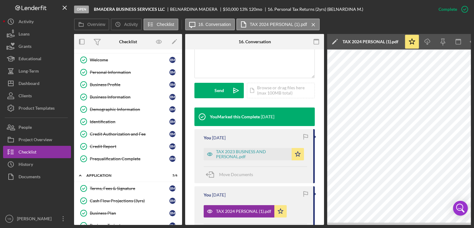
scroll to position [11, 0]
click at [113, 148] on div "Credit Report" at bounding box center [130, 146] width 80 height 5
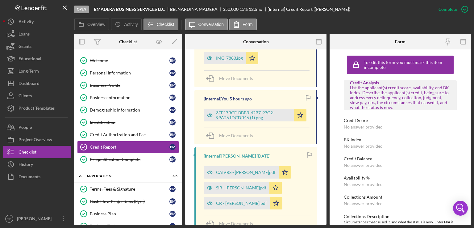
scroll to position [303, 0]
click at [239, 204] on div "CR - [PERSON_NAME].pdf" at bounding box center [241, 202] width 51 height 5
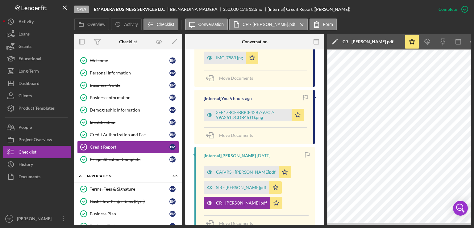
drag, startPoint x: 336, startPoint y: 225, endPoint x: 344, endPoint y: 223, distance: 7.3
click at [344, 223] on div "Open BMADERA BUSINESS SERVICES LLC BELNARDINA MADERA $50,000 $50,000 13 % 120 m…" at bounding box center [237, 114] width 474 height 228
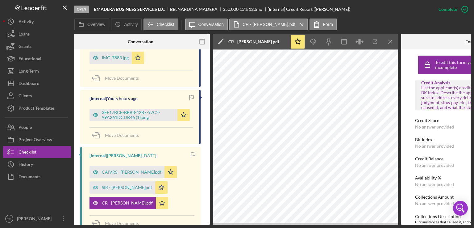
scroll to position [0, 115]
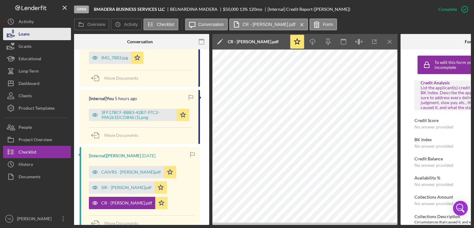
click at [38, 36] on button "Loans" at bounding box center [37, 34] width 68 height 12
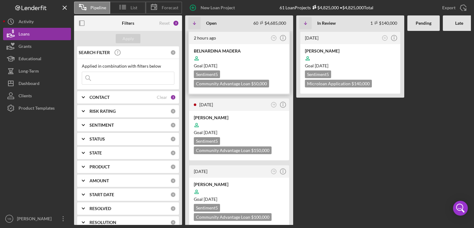
click at [252, 52] on div at bounding box center [239, 58] width 91 height 12
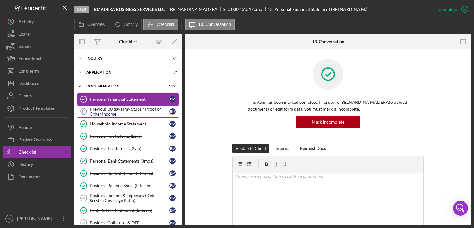
click at [120, 110] on div "Previous 30 days Pay Stubs / Proof of Other Income" at bounding box center [130, 111] width 80 height 10
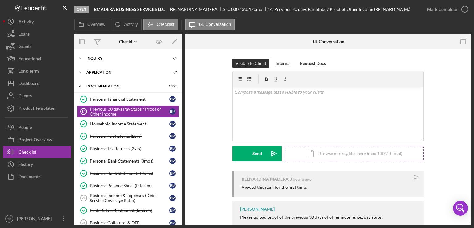
click at [339, 152] on div "Icon/Document Browse or drag files here (max 100MB total) Tap to choose files o…" at bounding box center [354, 153] width 139 height 15
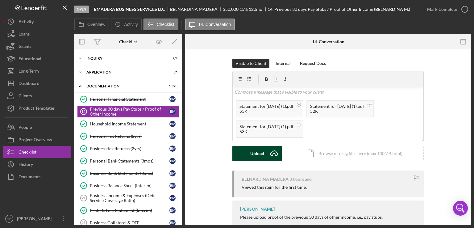
click at [251, 152] on div "Upload" at bounding box center [257, 153] width 14 height 15
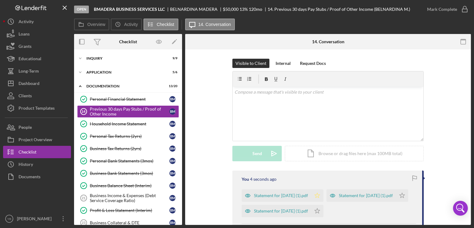
click at [323, 197] on icon "Icon/Star" at bounding box center [317, 195] width 12 height 12
click at [400, 198] on polygon "button" at bounding box center [402, 195] width 5 height 5
click at [320, 213] on polygon "button" at bounding box center [317, 210] width 5 height 5
click at [443, 156] on div "Visible to Client Internal Request Docs v Color teal Color pink Remove color Ad…" at bounding box center [327, 115] width 267 height 112
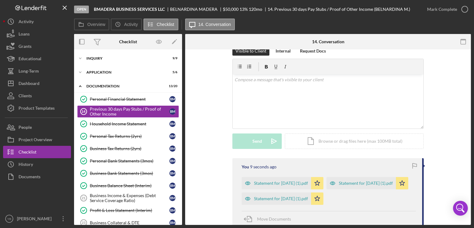
scroll to position [25, 0]
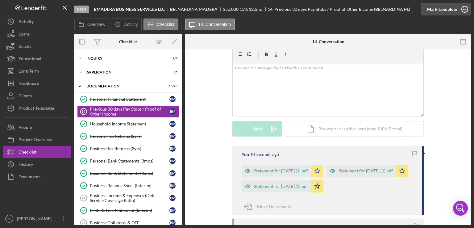
click at [451, 11] on div "Mark Complete" at bounding box center [442, 9] width 30 height 12
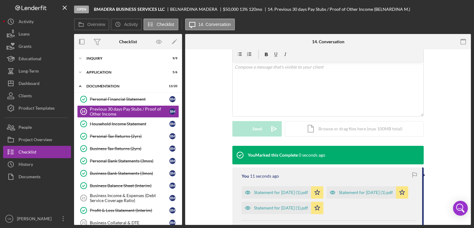
scroll to position [110, 0]
drag, startPoint x: 183, startPoint y: 103, endPoint x: 180, endPoint y: 135, distance: 32.2
click at [180, 135] on div "Overview Internal Workflow Stage Open Icon/Dropdown Arrow Archive (can unarchiv…" at bounding box center [272, 129] width 397 height 191
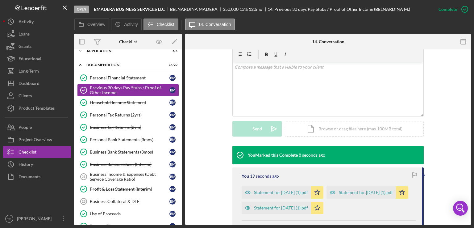
scroll to position [0, 0]
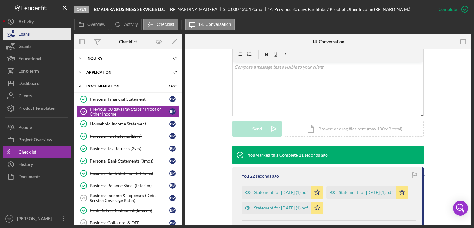
click at [33, 34] on button "Loans" at bounding box center [37, 34] width 68 height 12
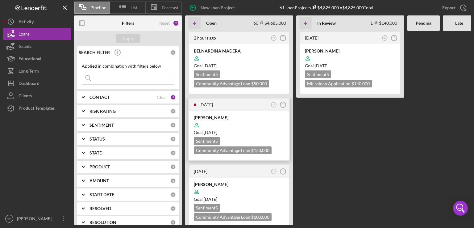
click at [259, 122] on div at bounding box center [239, 125] width 91 height 12
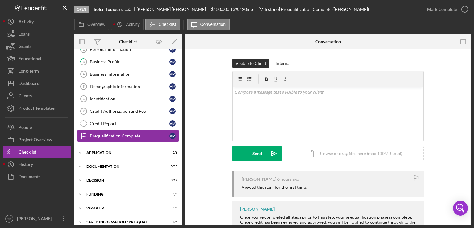
scroll to position [40, 0]
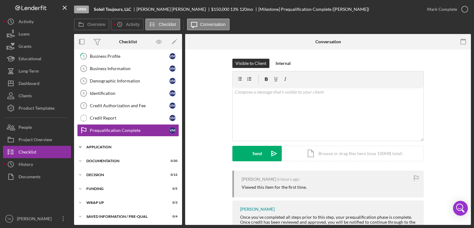
click at [110, 145] on div "Application" at bounding box center [130, 147] width 88 height 4
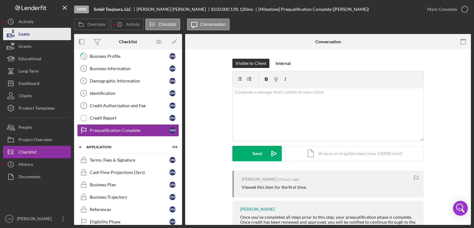
click at [37, 36] on button "Loans" at bounding box center [37, 34] width 68 height 12
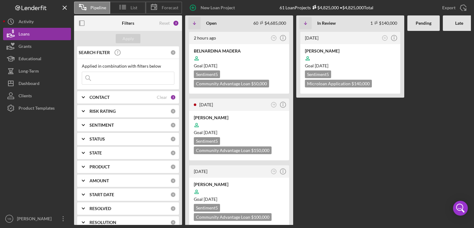
click at [312, 144] on Review "[DATE] SJ Icon/Info [PERSON_NAME] Goal [DATE] Sentiment 5 Microloan Application…" at bounding box center [350, 128] width 108 height 194
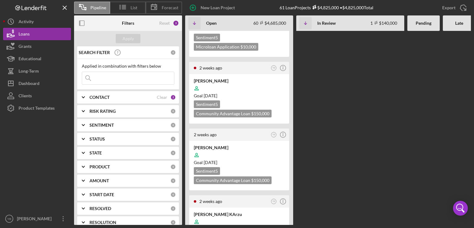
scroll to position [617, 0]
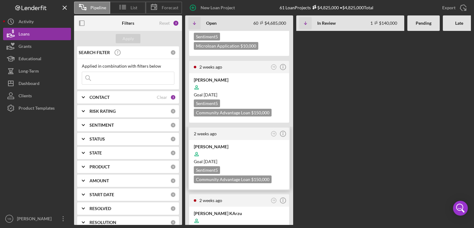
click at [266, 158] on div "Goal [DATE]" at bounding box center [239, 161] width 91 height 6
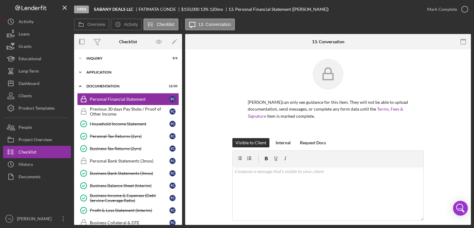
click at [116, 73] on div "Application" at bounding box center [130, 72] width 88 height 4
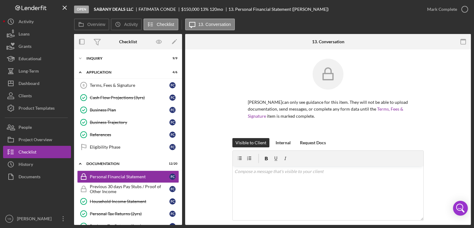
drag, startPoint x: 182, startPoint y: 96, endPoint x: 181, endPoint y: 116, distance: 20.4
click at [181, 116] on div "Overview Internal Workflow Stage Open Icon/Dropdown Arrow Archive (can unarchiv…" at bounding box center [272, 129] width 397 height 191
click at [98, 59] on div "Inquiry" at bounding box center [130, 58] width 88 height 4
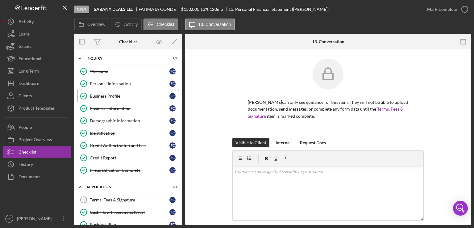
click at [113, 94] on div "Business Profile" at bounding box center [130, 96] width 80 height 5
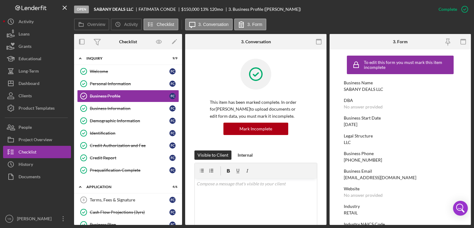
drag, startPoint x: 324, startPoint y: 115, endPoint x: 319, endPoint y: 127, distance: 13.3
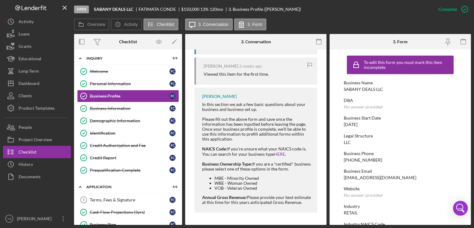
scroll to position [117, 0]
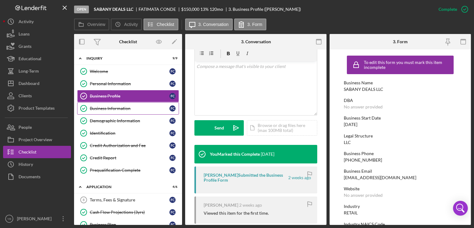
click at [106, 106] on div "Business Information" at bounding box center [130, 108] width 80 height 5
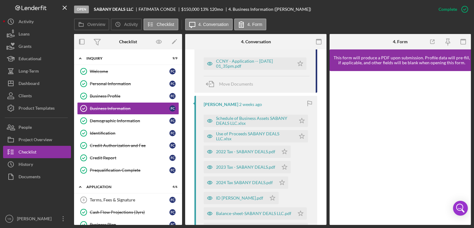
scroll to position [241, 0]
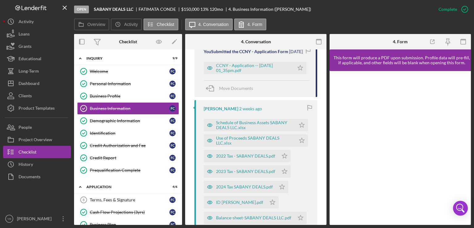
drag, startPoint x: 325, startPoint y: 125, endPoint x: 325, endPoint y: 119, distance: 6.5
click at [325, 119] on div "Business Information Business Information This item has been marked complete. I…" at bounding box center [255, 136] width 141 height 175
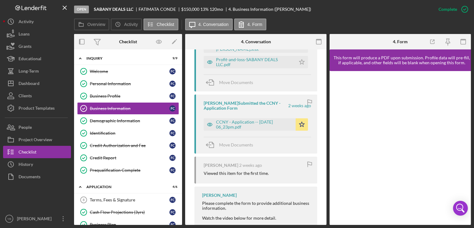
scroll to position [472, 0]
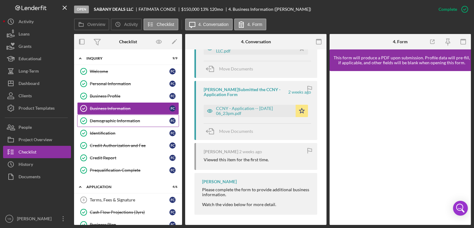
click at [107, 122] on div "Demographic Information" at bounding box center [130, 120] width 80 height 5
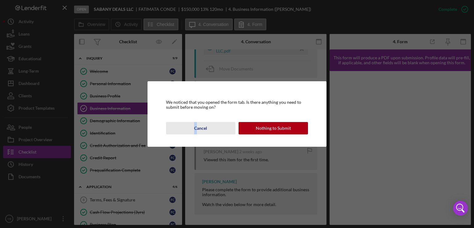
drag, startPoint x: 107, startPoint y: 122, endPoint x: 196, endPoint y: 128, distance: 89.1
click at [196, 128] on div "We noticed that you opened the form tab. Is there anything you need to submit b…" at bounding box center [237, 114] width 474 height 228
click at [196, 128] on div "Cancel" at bounding box center [200, 128] width 13 height 12
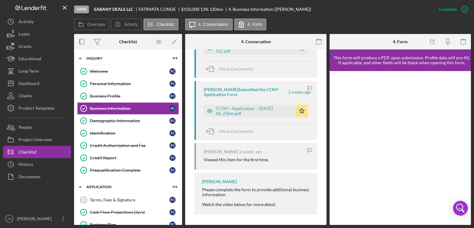
scroll to position [153, 0]
